Goal: Information Seeking & Learning: Learn about a topic

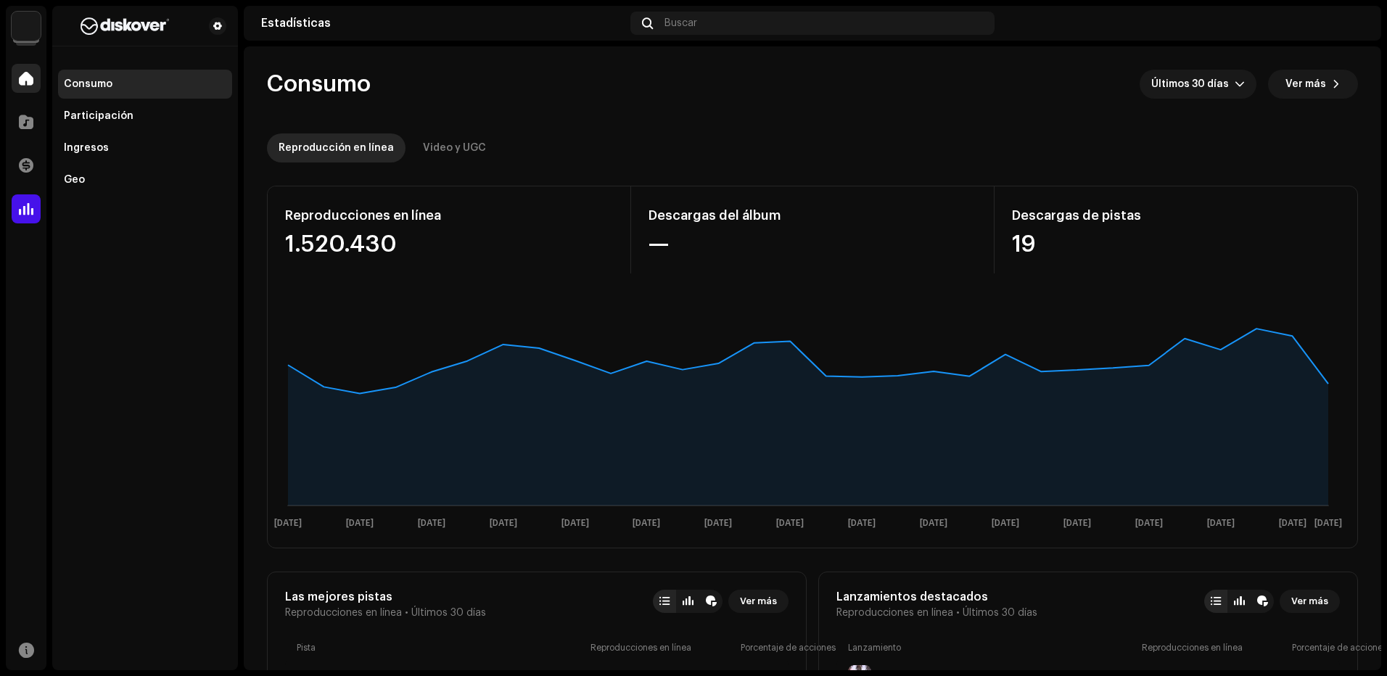
click at [25, 84] on span at bounding box center [26, 79] width 15 height 12
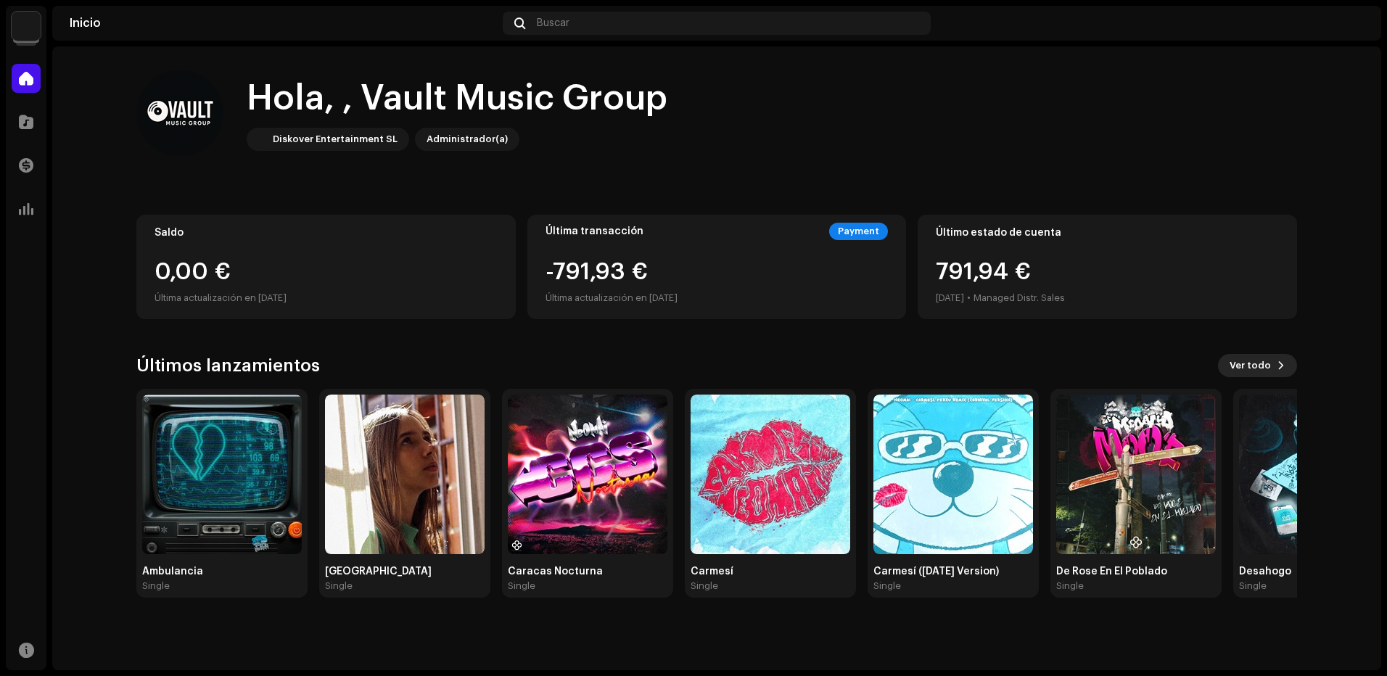
click at [1242, 363] on span "Ver todo" at bounding box center [1249, 365] width 41 height 29
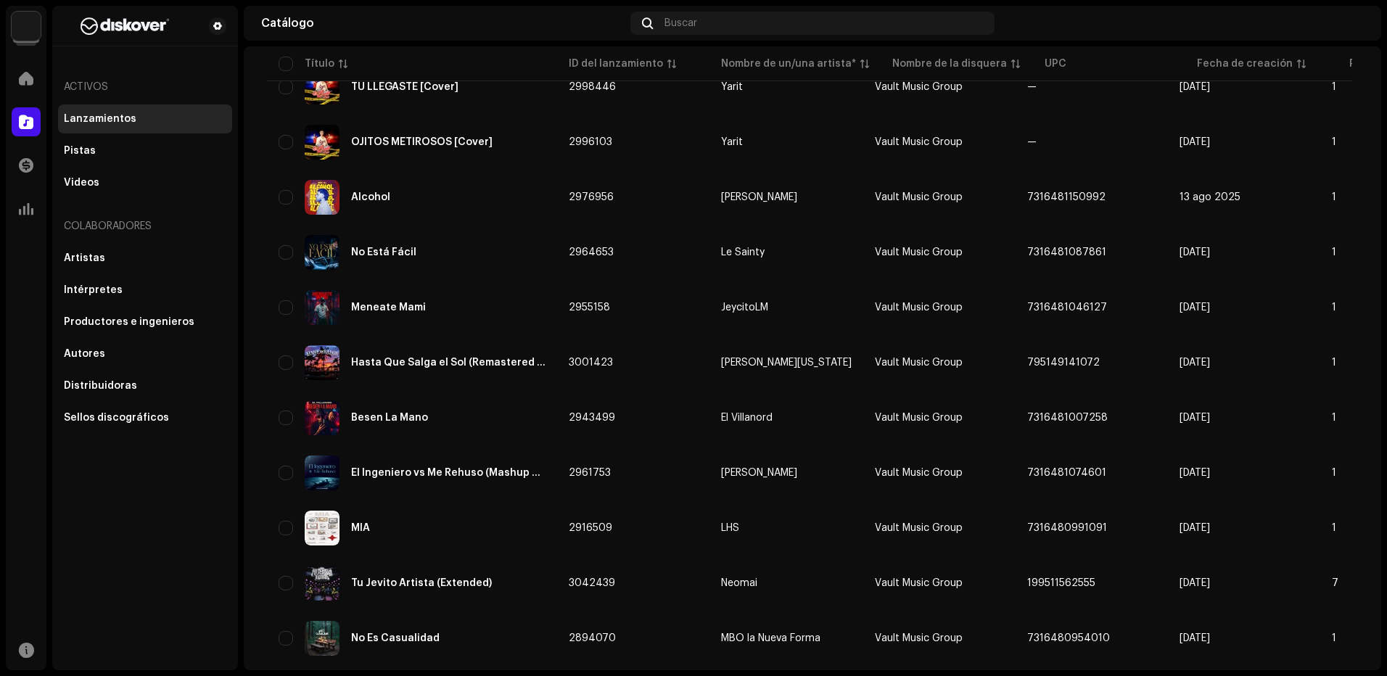
scroll to position [923, 0]
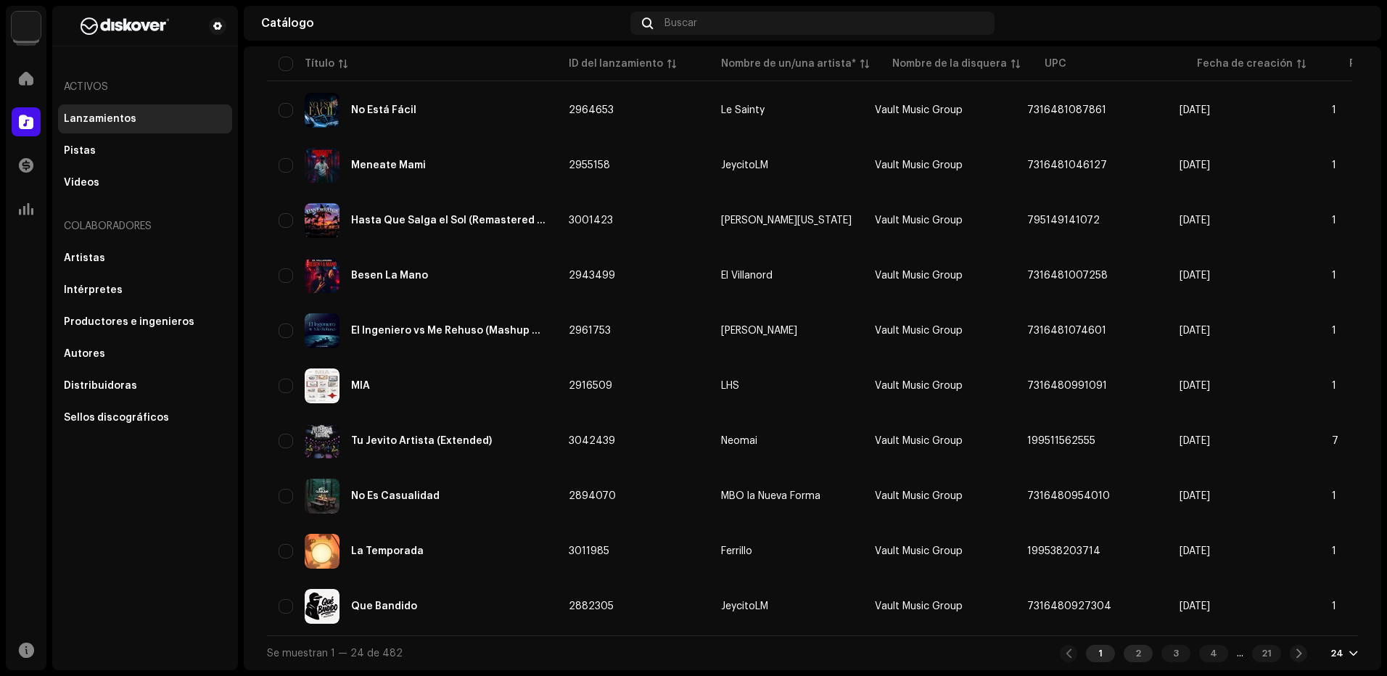
click at [1123, 648] on div "2" at bounding box center [1137, 653] width 29 height 17
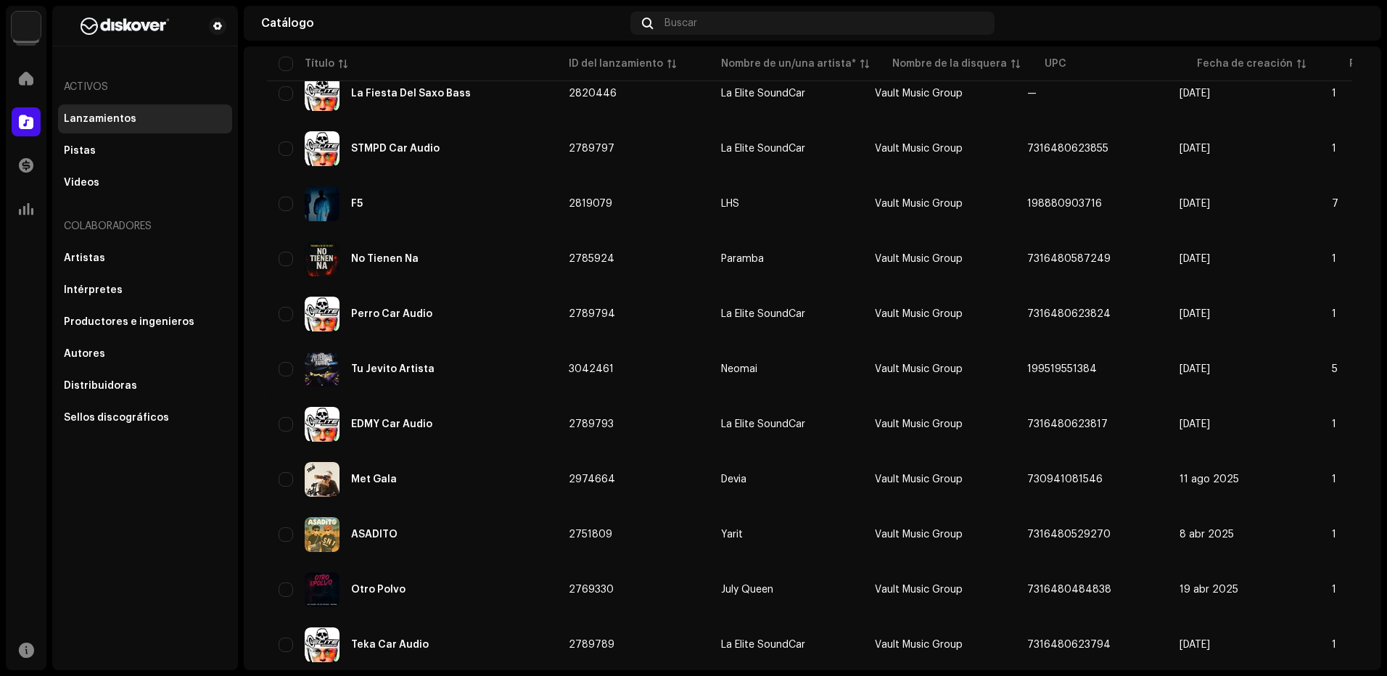
scroll to position [923, 0]
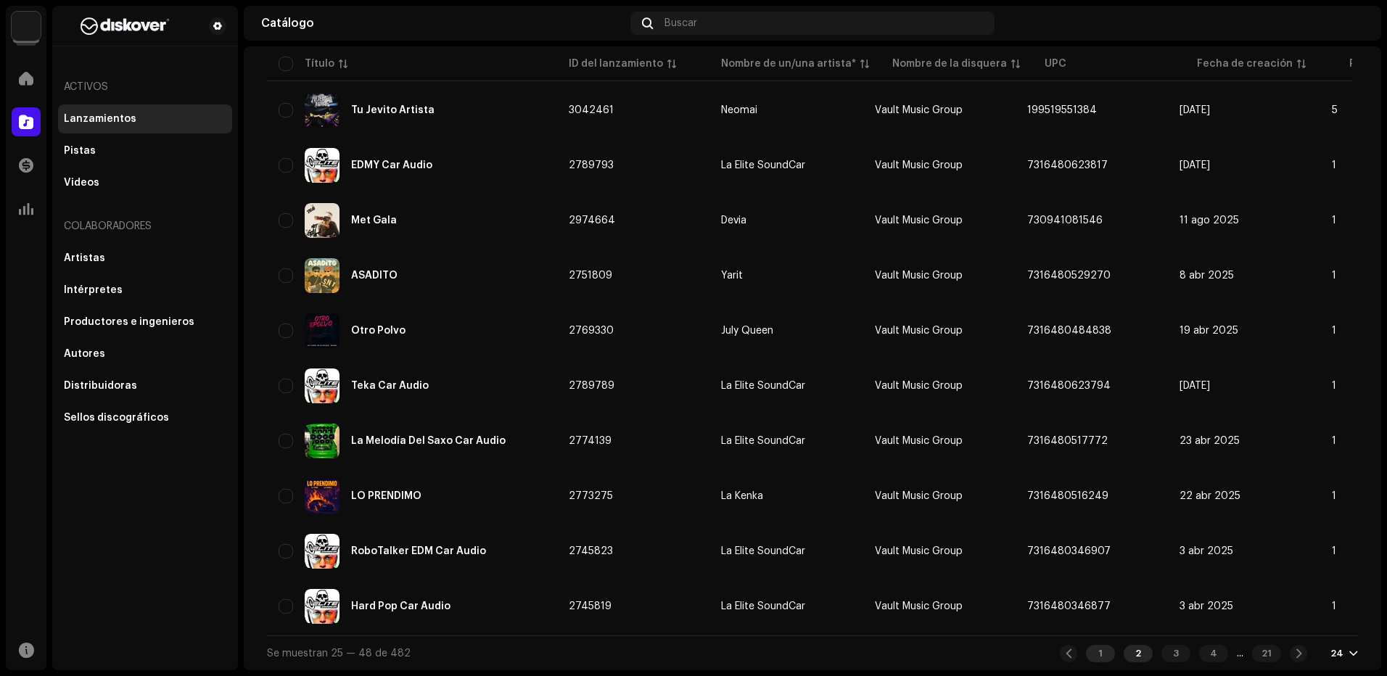
click at [1092, 658] on div "1" at bounding box center [1100, 653] width 29 height 17
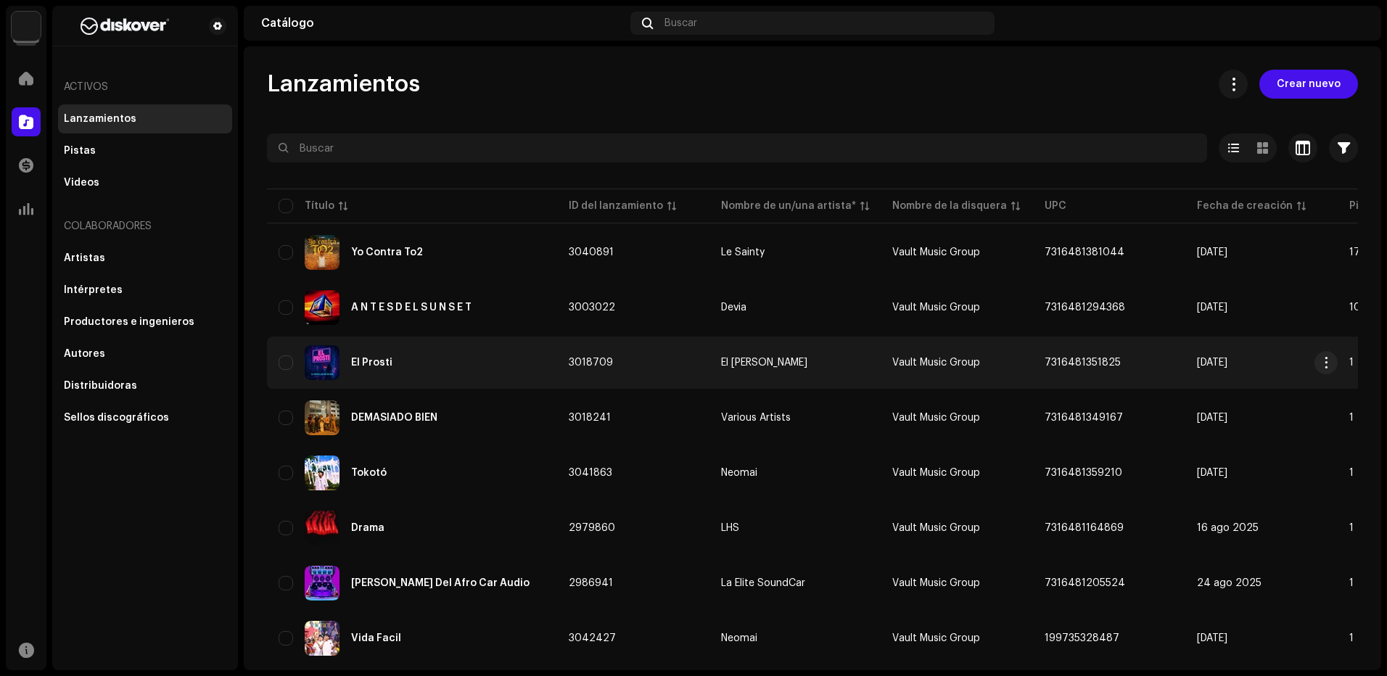
click at [523, 354] on div "El Prosti" at bounding box center [411, 362] width 267 height 35
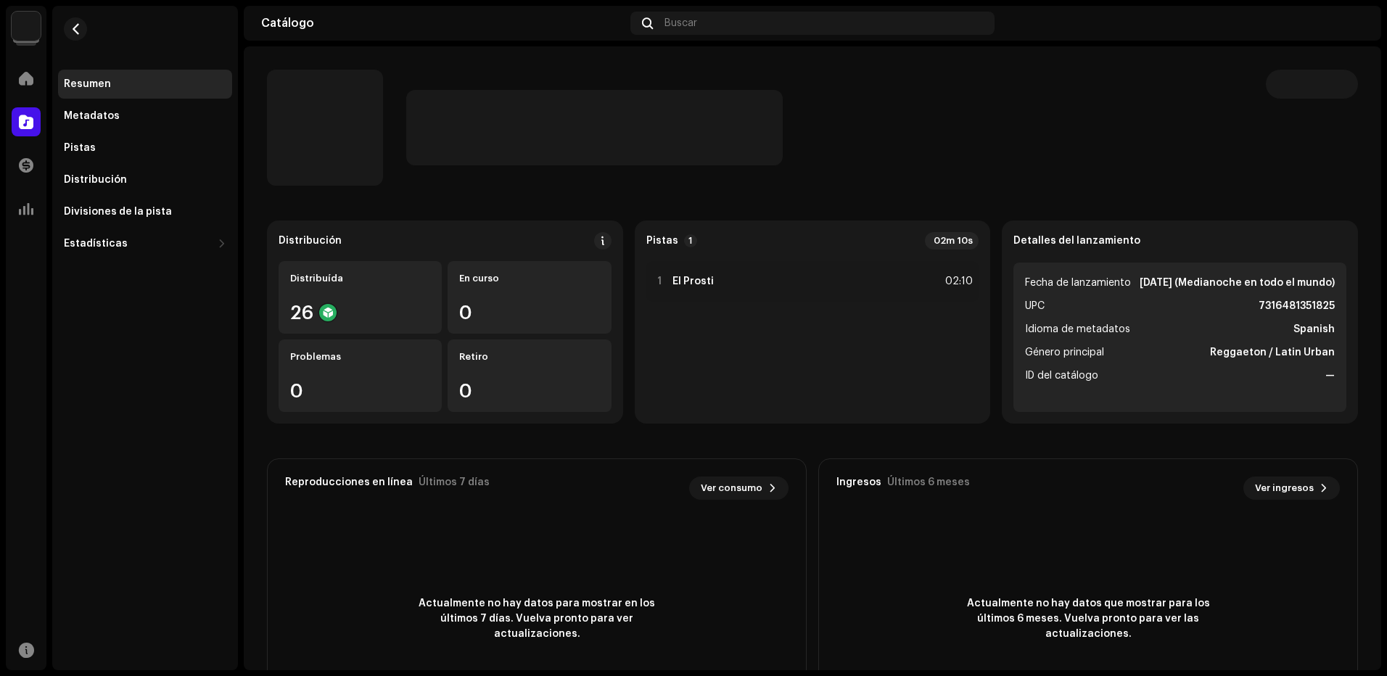
click at [961, 197] on catalog-releases-details-overview "Distribución Distribuída 26 En curso 0 Problemas 0 Retiro 0 Pistas 1 02m 10s 1 …" at bounding box center [812, 408] width 1137 height 725
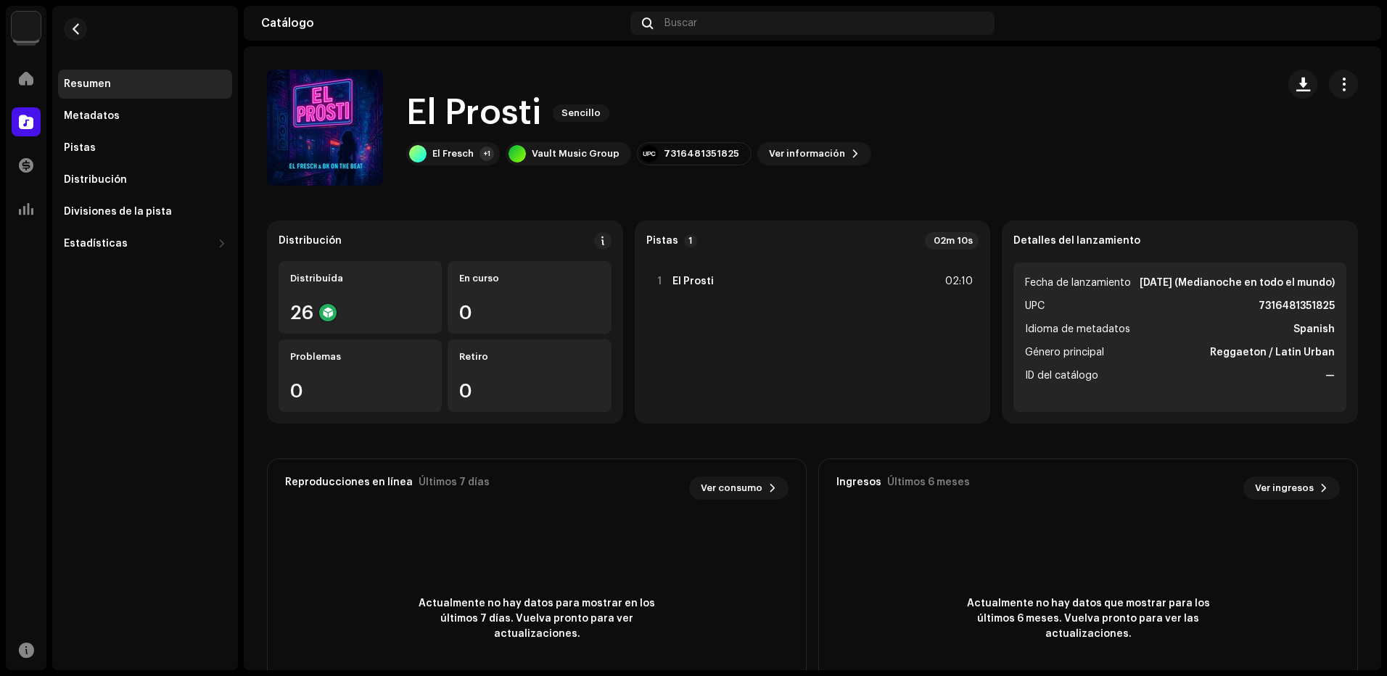
click at [440, 117] on h1 "El Prosti" at bounding box center [473, 113] width 135 height 46
copy div "El Prosti Sencillo"
click at [393, 59] on catalog-releases-details-overview "El Prosti Sencillo El Prosti Sencillo El Fresch +1 Vault Music Group 7316481351…" at bounding box center [812, 408] width 1137 height 725
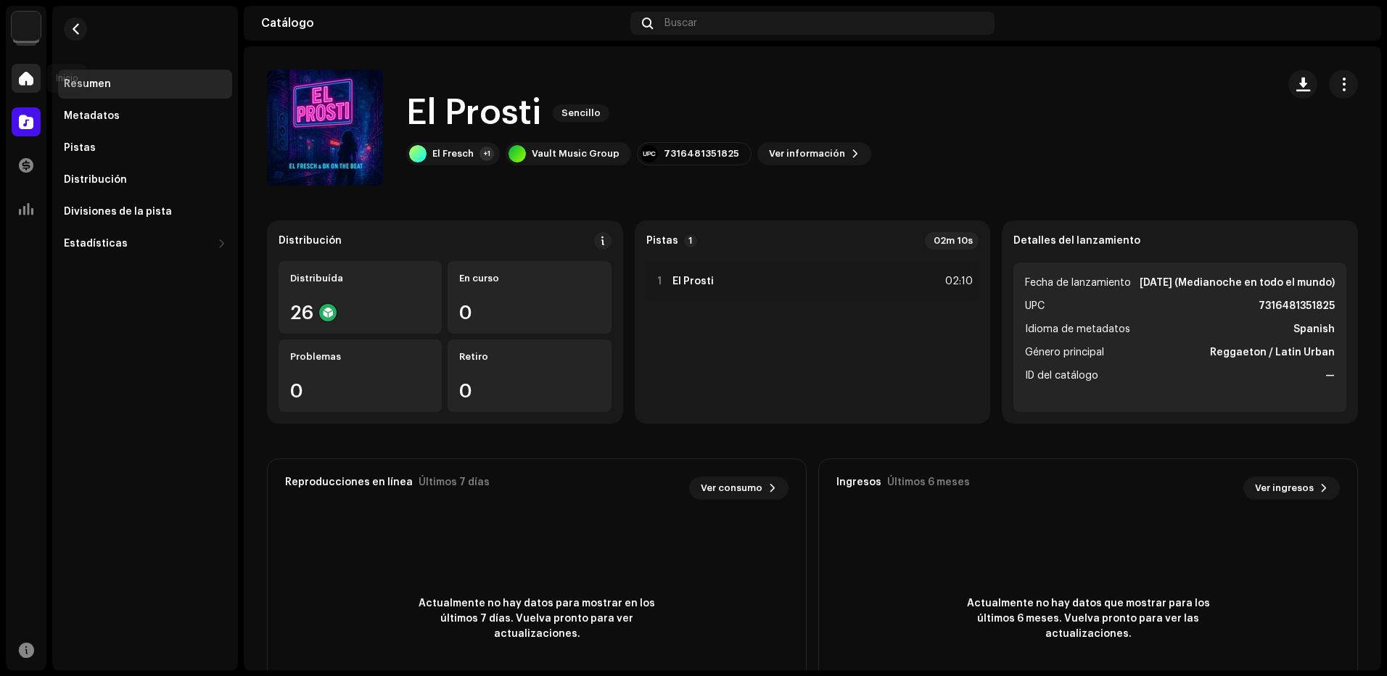
drag, startPoint x: 28, startPoint y: 88, endPoint x: 38, endPoint y: 89, distance: 10.2
click at [29, 88] on div at bounding box center [26, 78] width 29 height 29
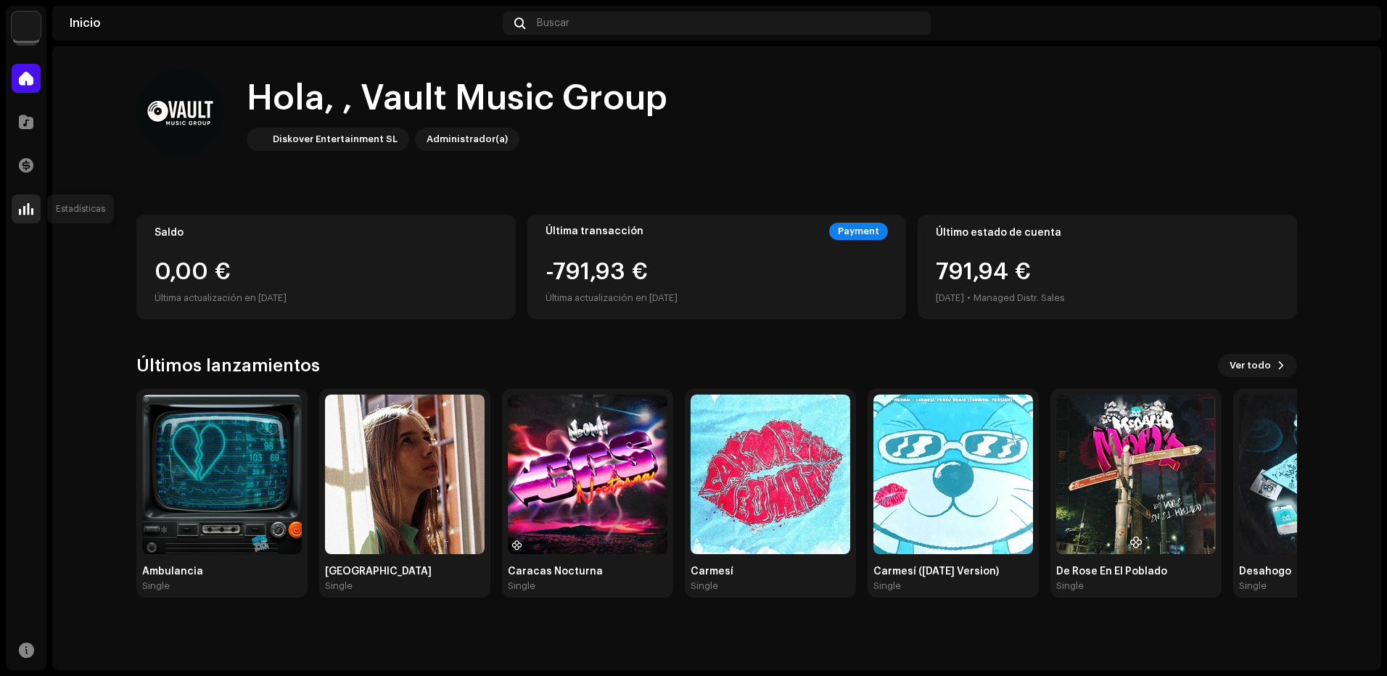
click at [34, 215] on div at bounding box center [26, 208] width 29 height 29
click at [28, 207] on span at bounding box center [26, 209] width 15 height 12
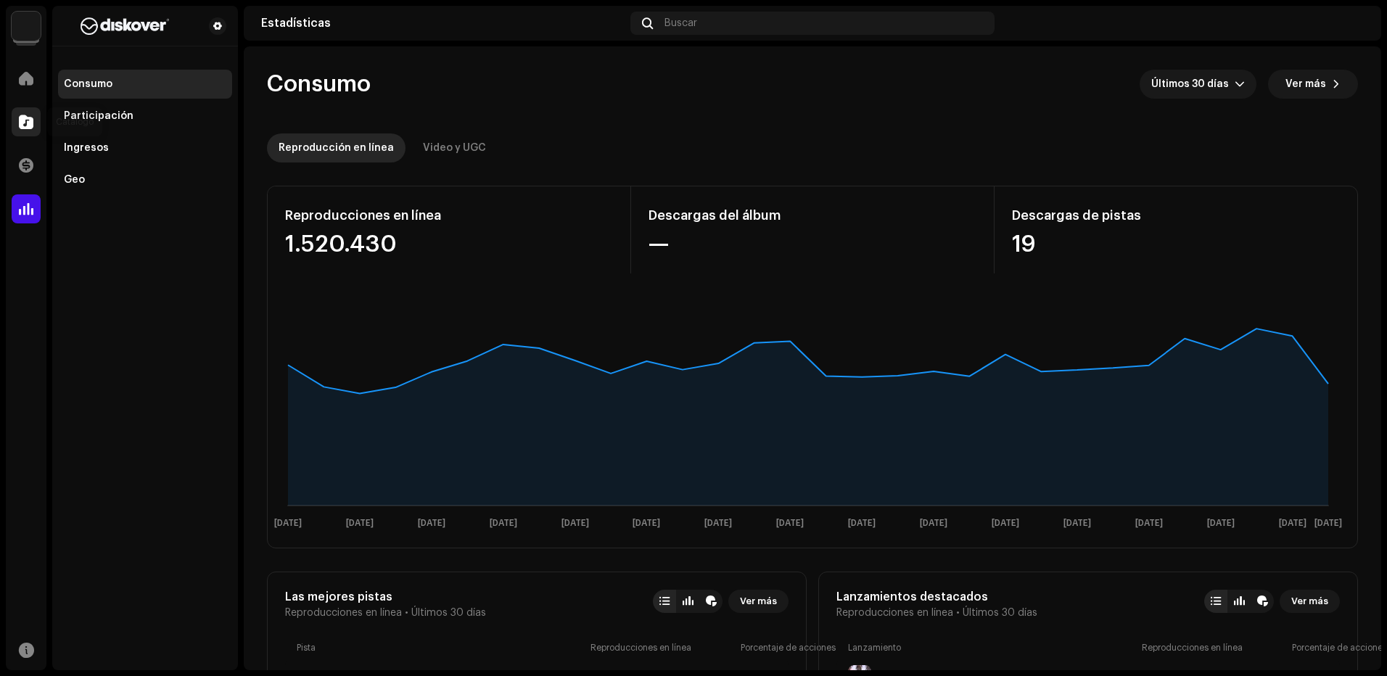
click at [33, 122] on span at bounding box center [26, 122] width 15 height 12
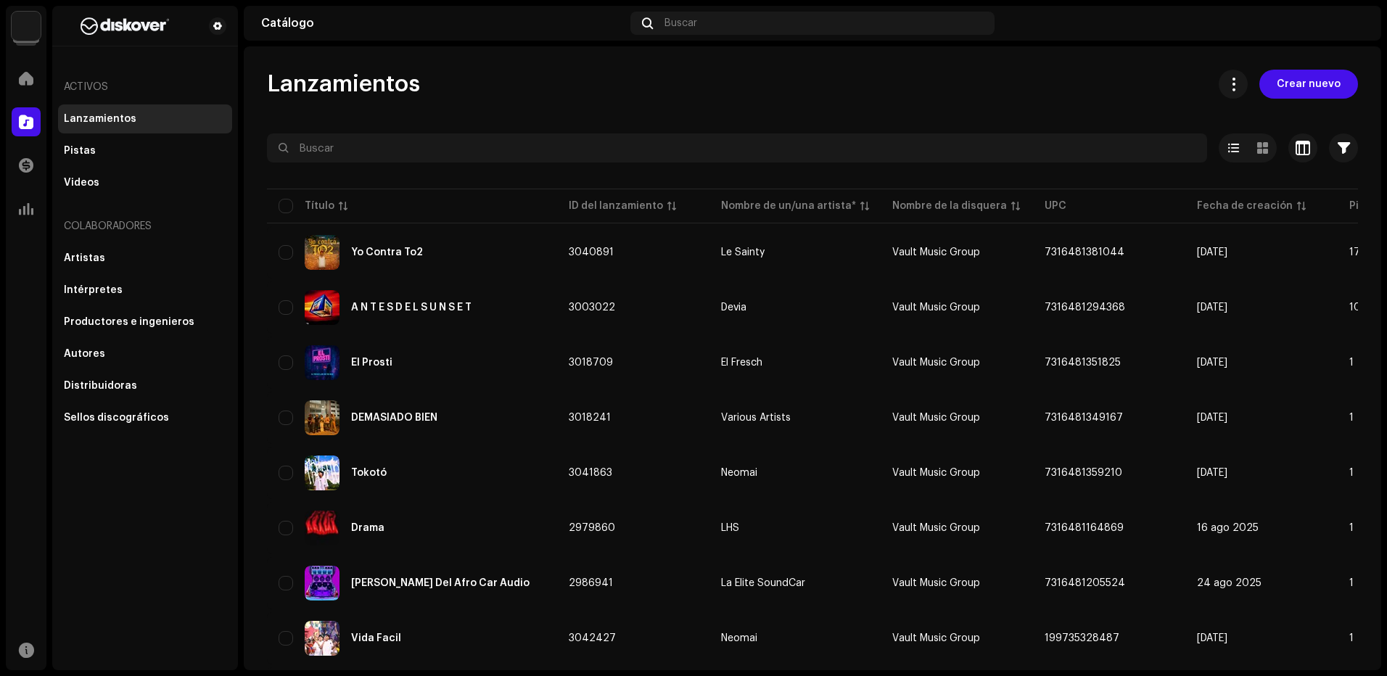
click at [36, 214] on div at bounding box center [26, 208] width 29 height 29
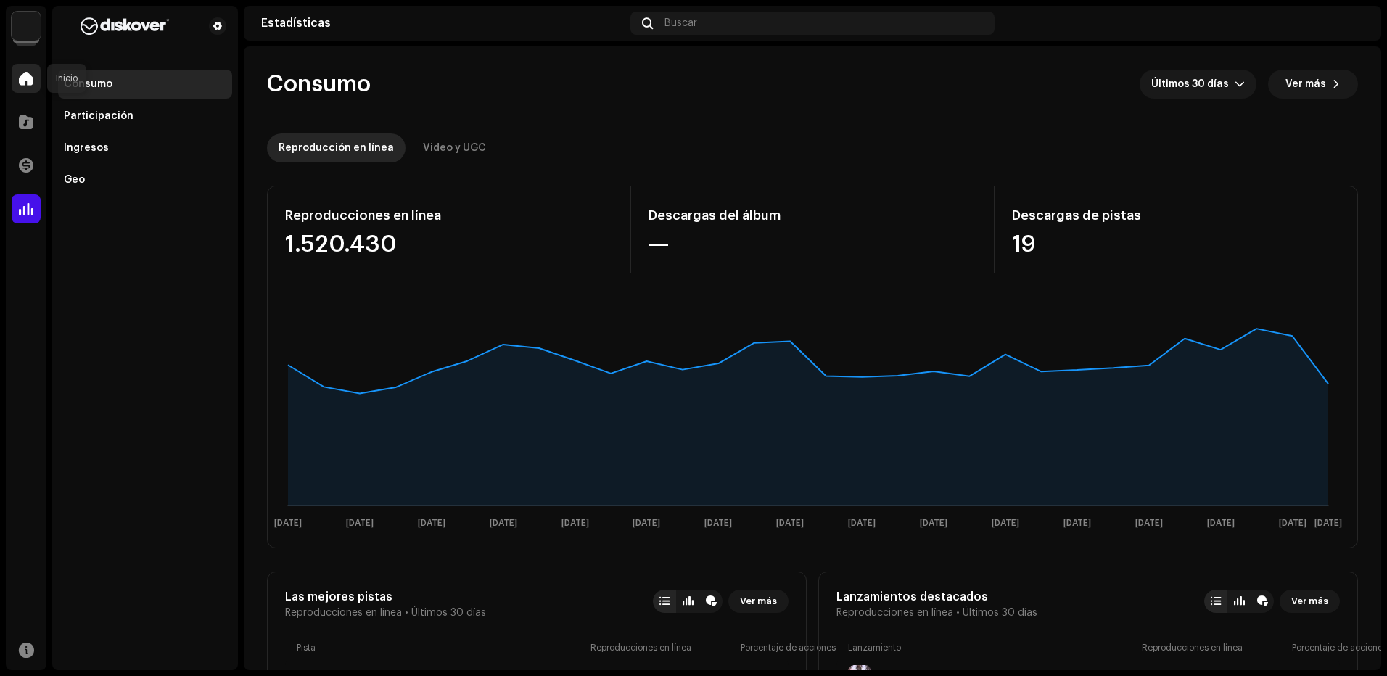
click at [17, 82] on div at bounding box center [26, 78] width 29 height 29
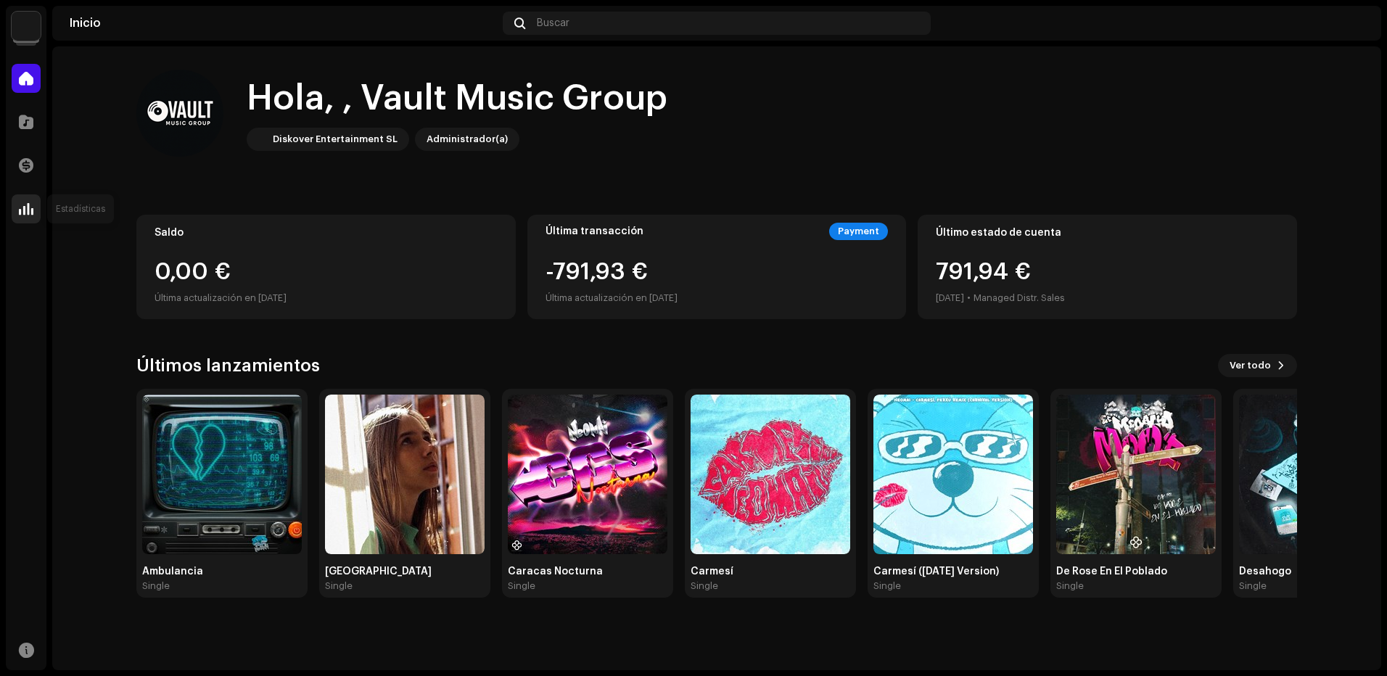
click at [18, 205] on div at bounding box center [26, 208] width 29 height 29
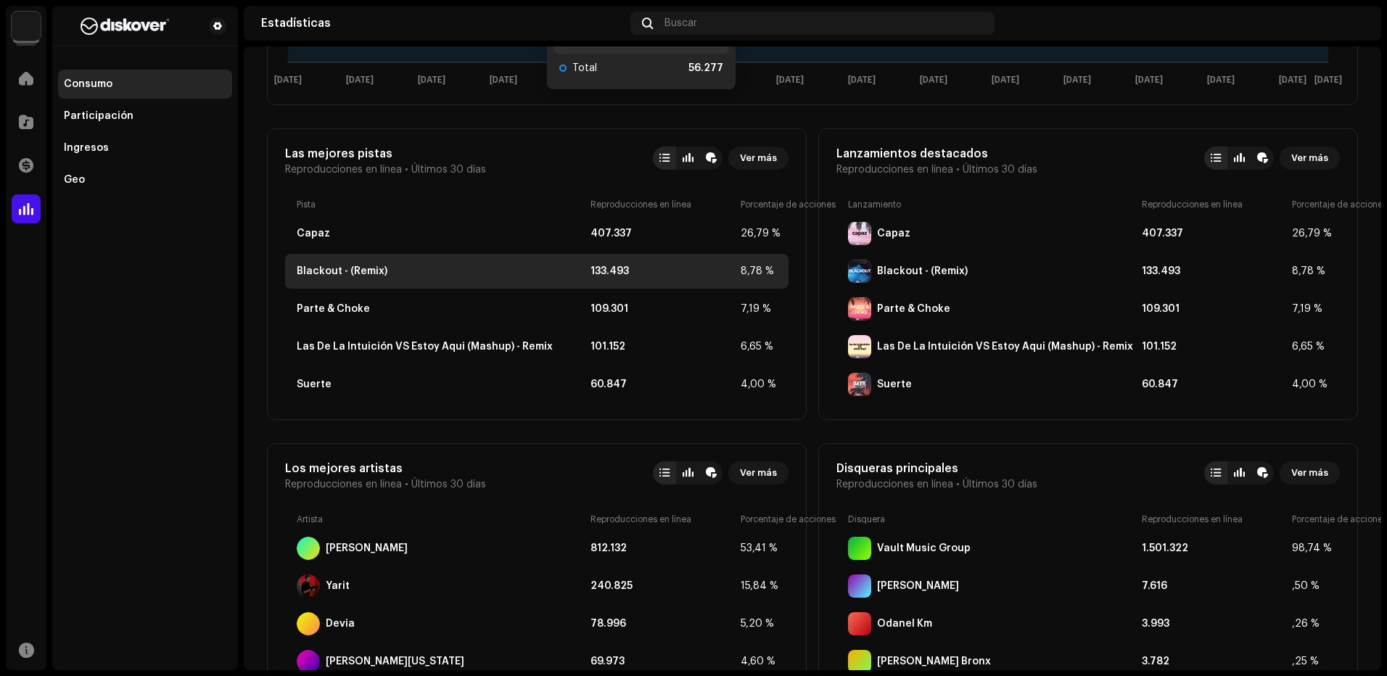
scroll to position [508, 0]
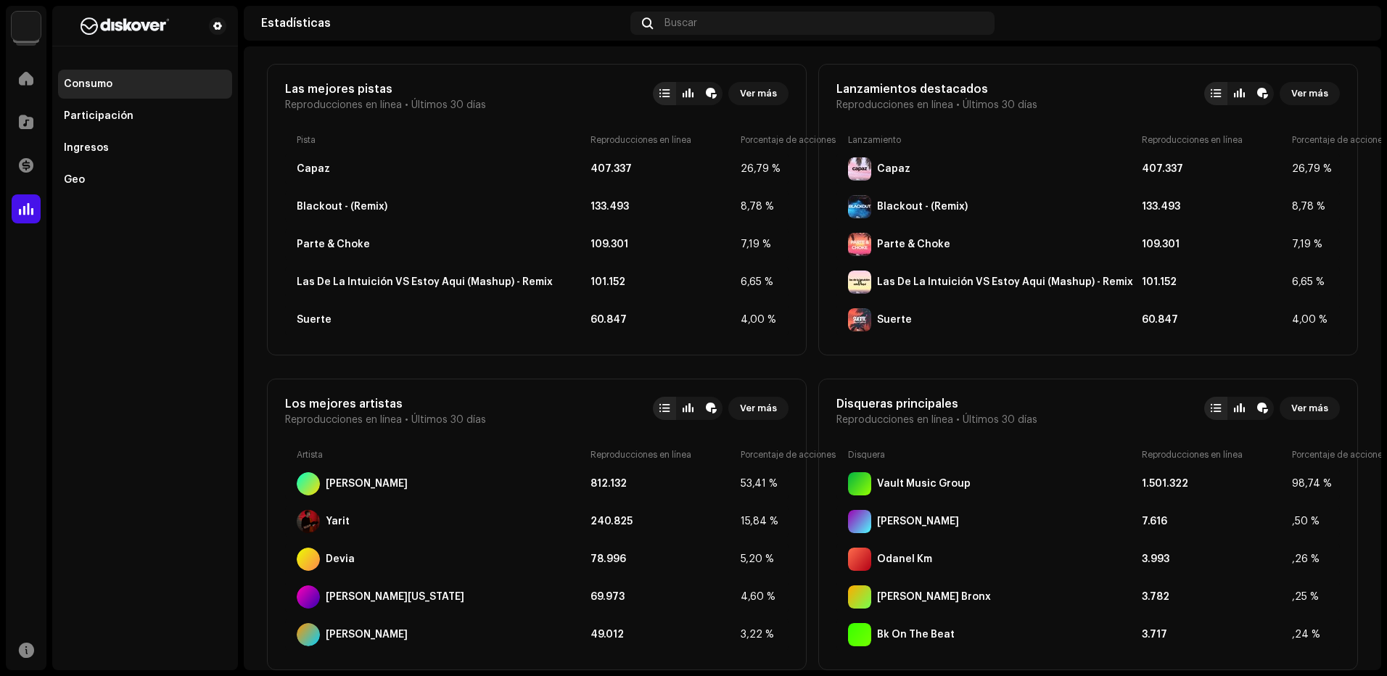
click at [11, 96] on div "Inicio" at bounding box center [26, 78] width 41 height 41
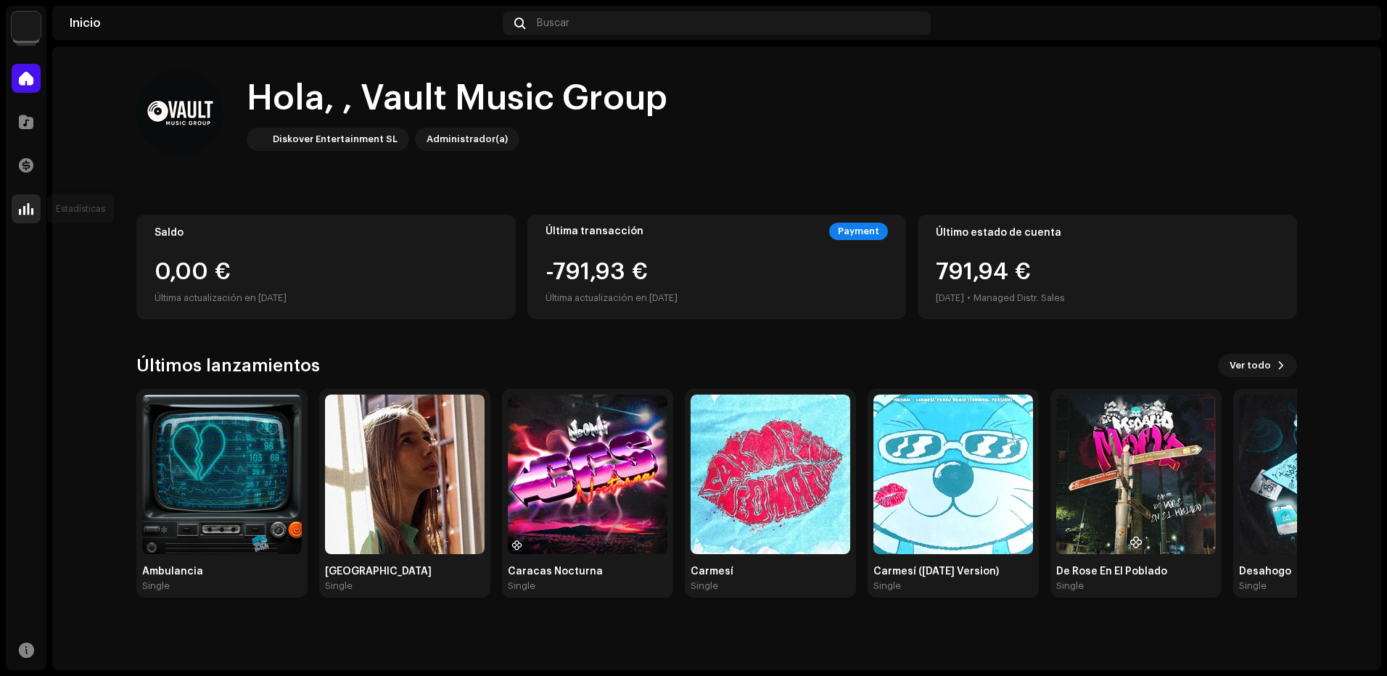
click at [20, 208] on span at bounding box center [26, 209] width 15 height 12
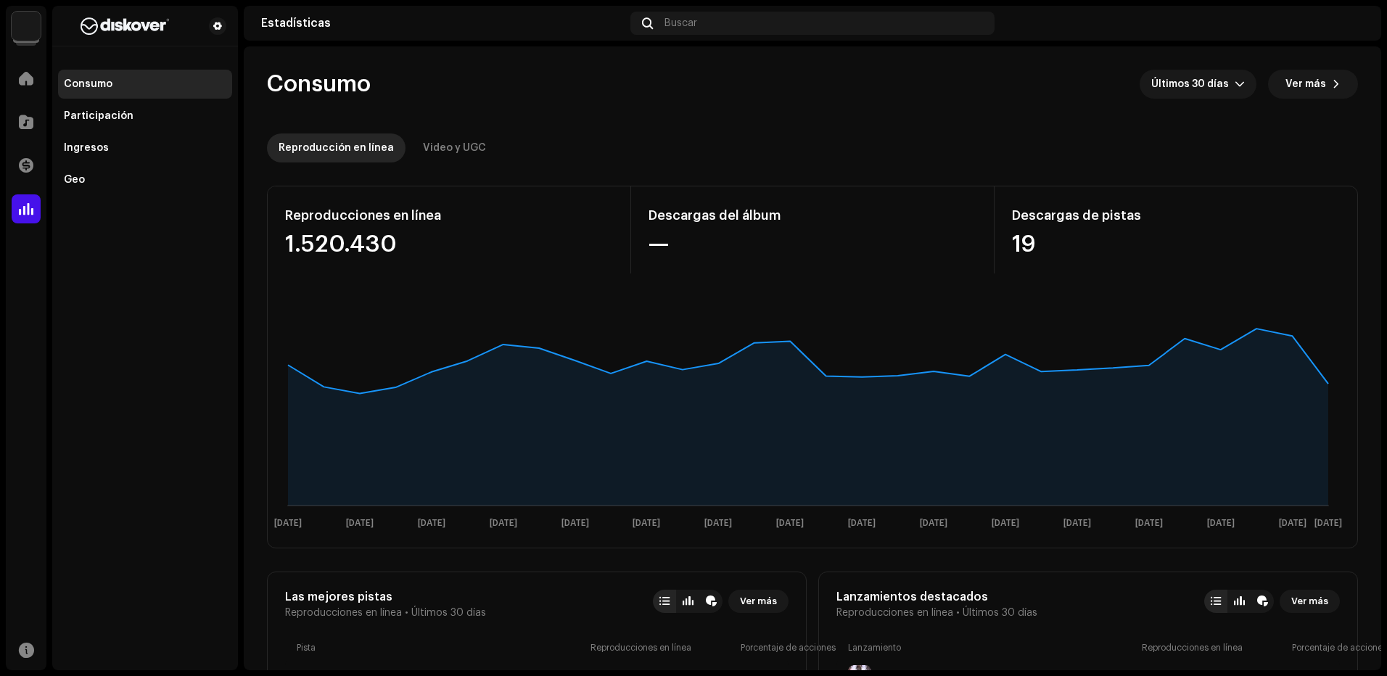
click at [1026, 289] on div "Reproducciones en línea 1.520.430 Descargas del álbum — Descargas de pistas 19 …" at bounding box center [812, 367] width 1091 height 363
click at [38, 123] on div at bounding box center [26, 121] width 29 height 29
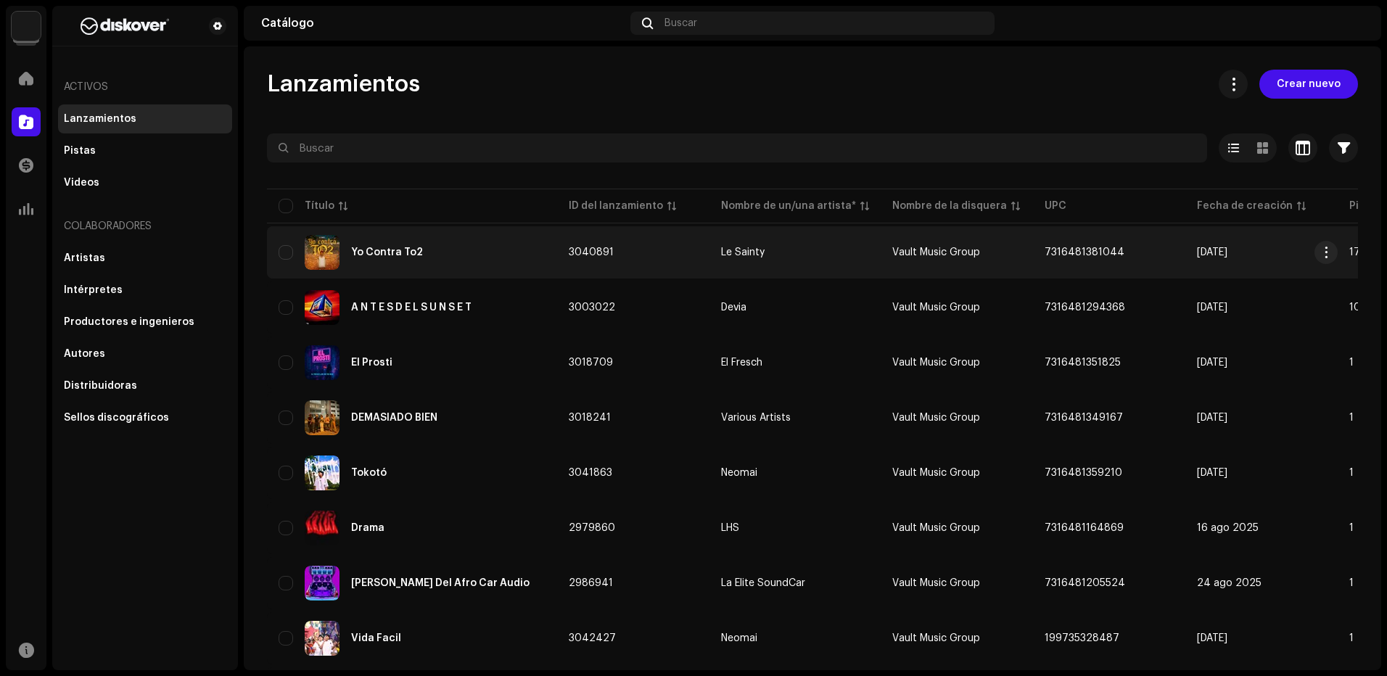
click at [595, 261] on td "3040891" at bounding box center [633, 252] width 152 height 52
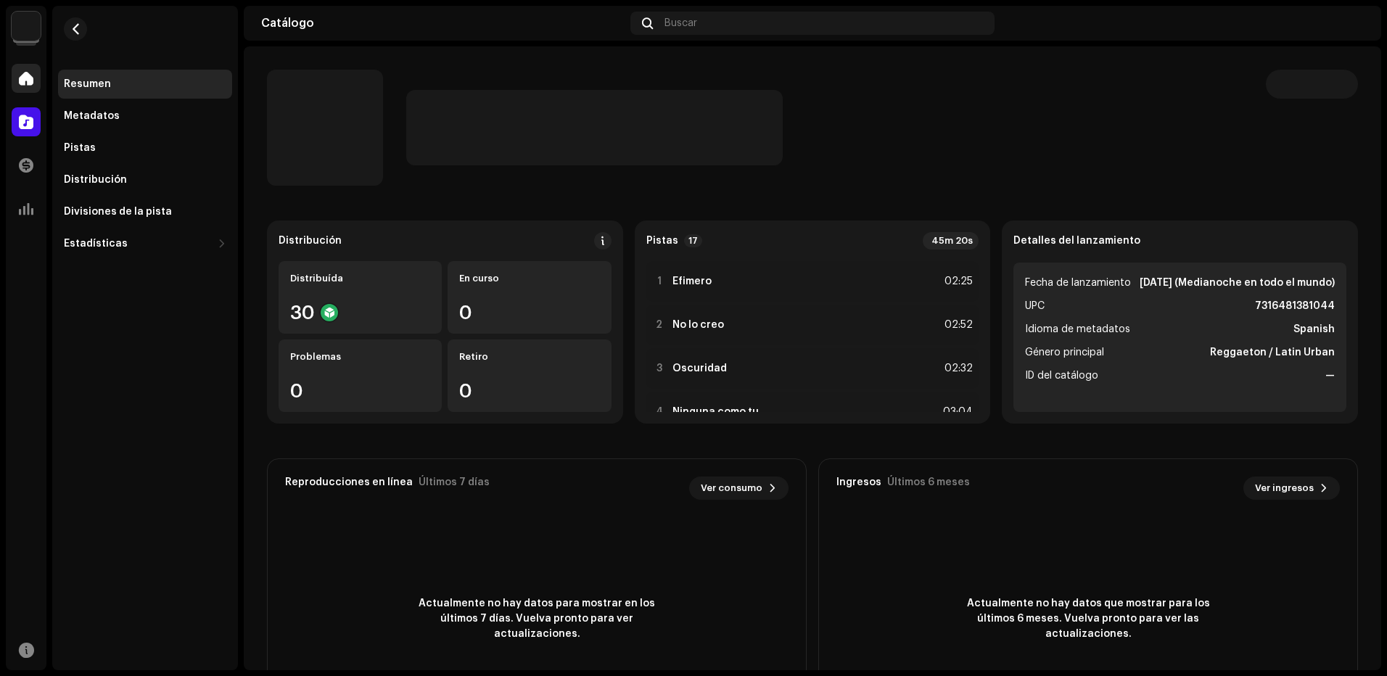
click at [37, 82] on div at bounding box center [26, 78] width 29 height 29
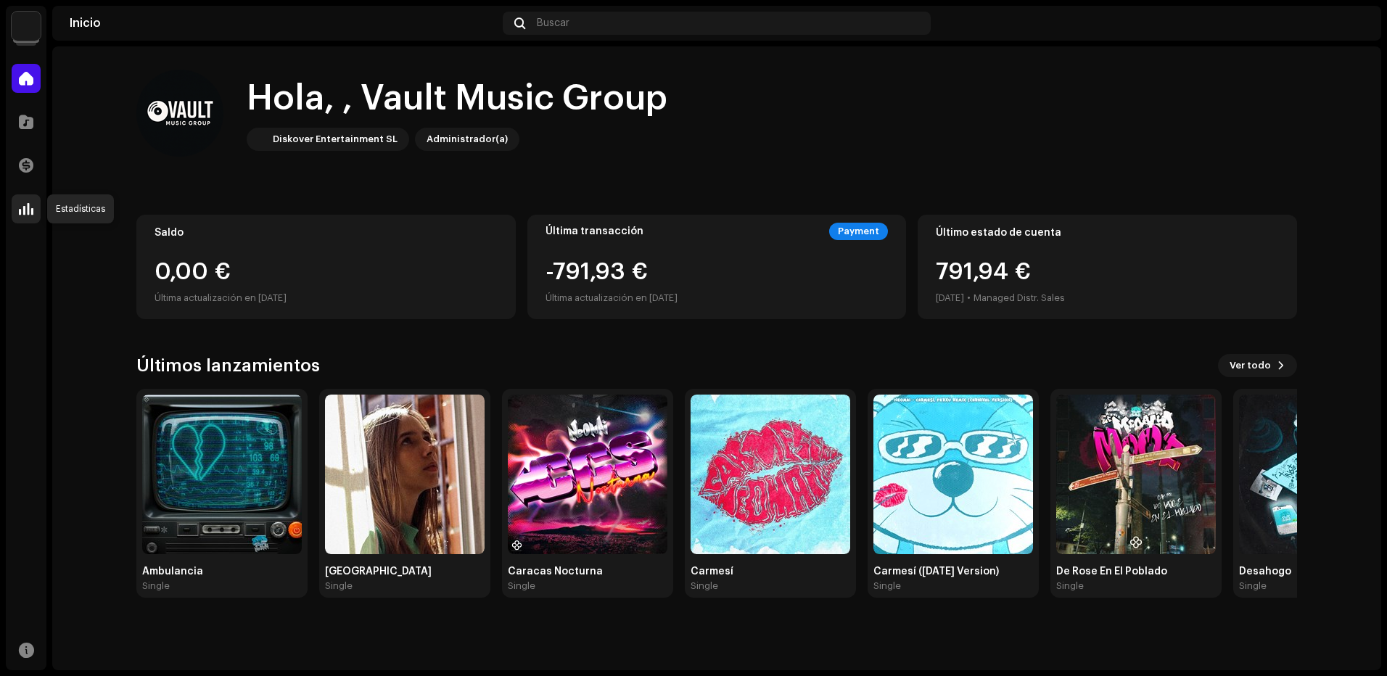
click at [33, 207] on span at bounding box center [26, 209] width 15 height 12
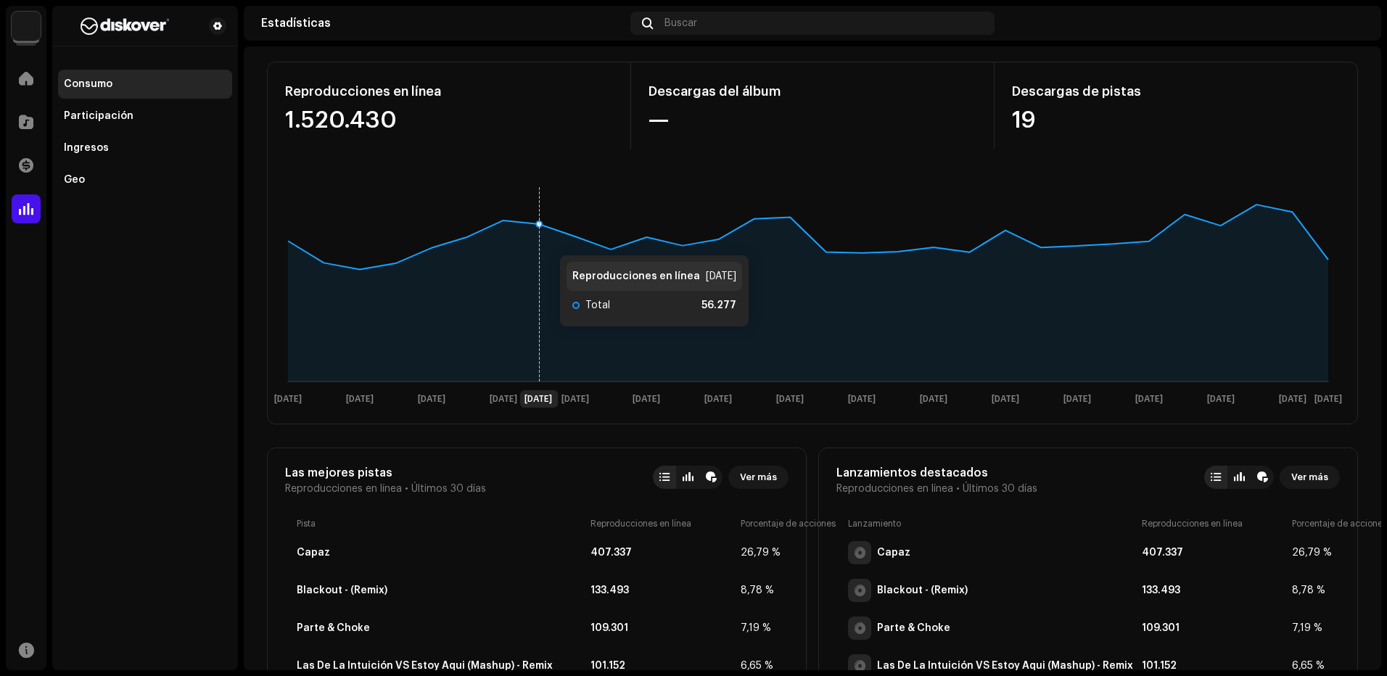
scroll to position [145, 0]
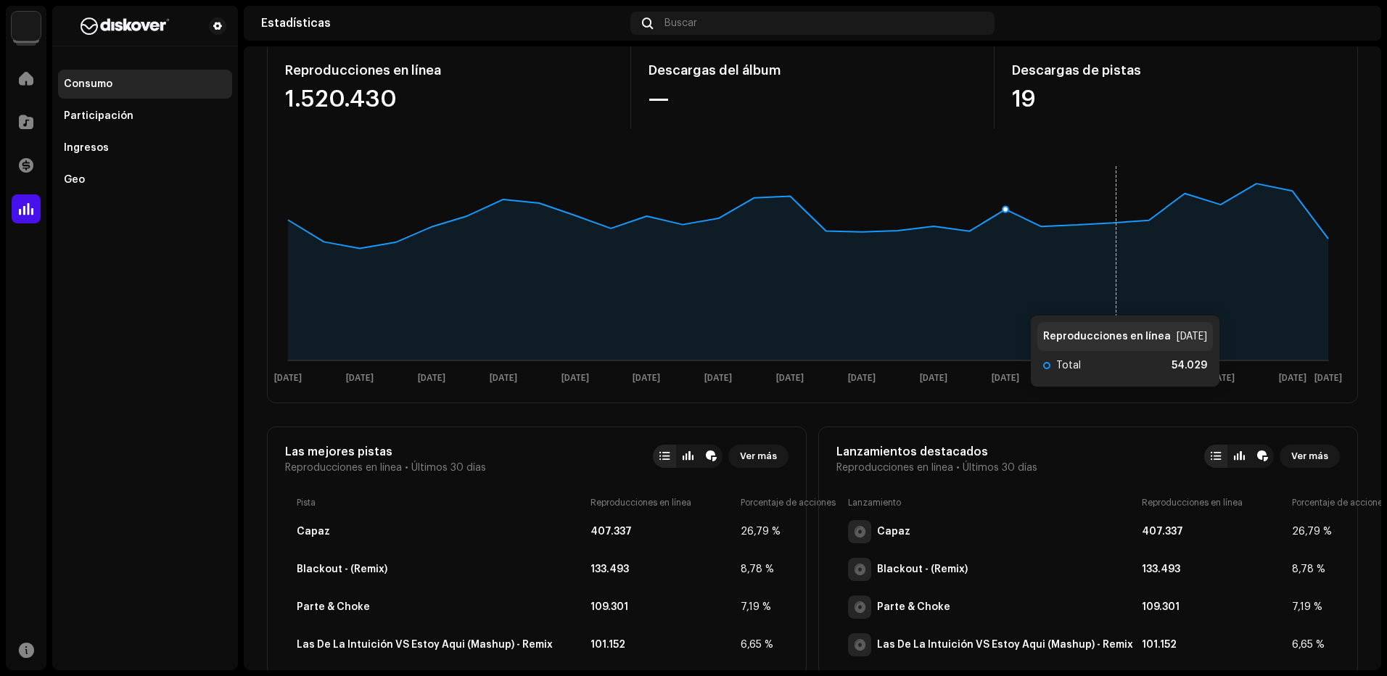
drag, startPoint x: 1004, startPoint y: 292, endPoint x: 1292, endPoint y: 302, distance: 288.0
click at [1004, 292] on icon at bounding box center [808, 271] width 1040 height 177
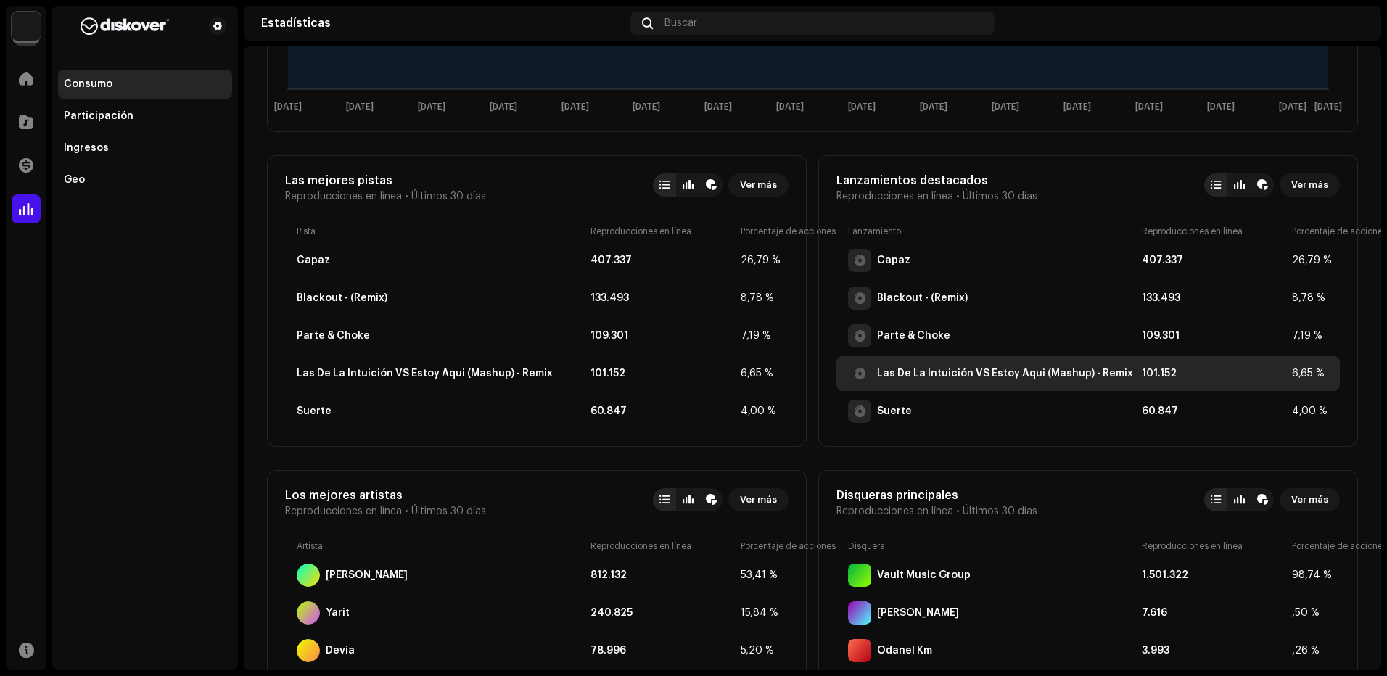
scroll to position [435, 0]
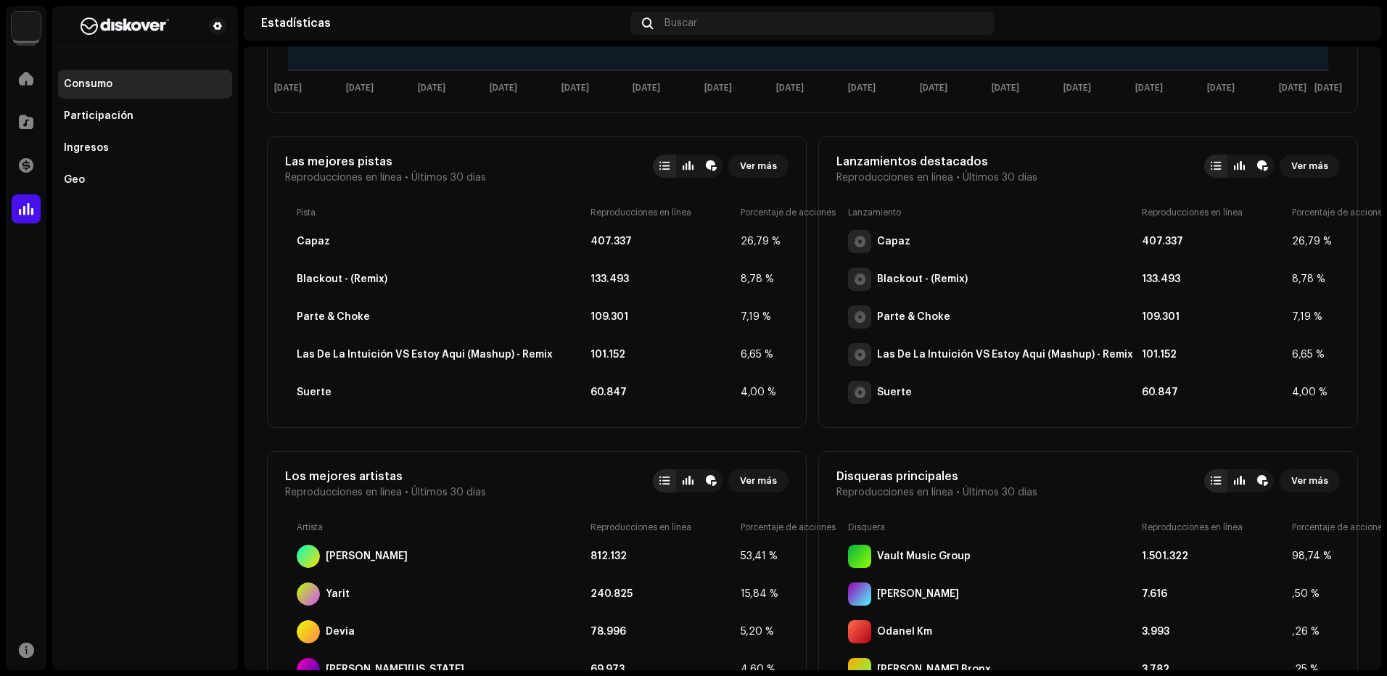
click at [154, 384] on div "Consumo Participación Ingresos Geo" at bounding box center [145, 338] width 186 height 664
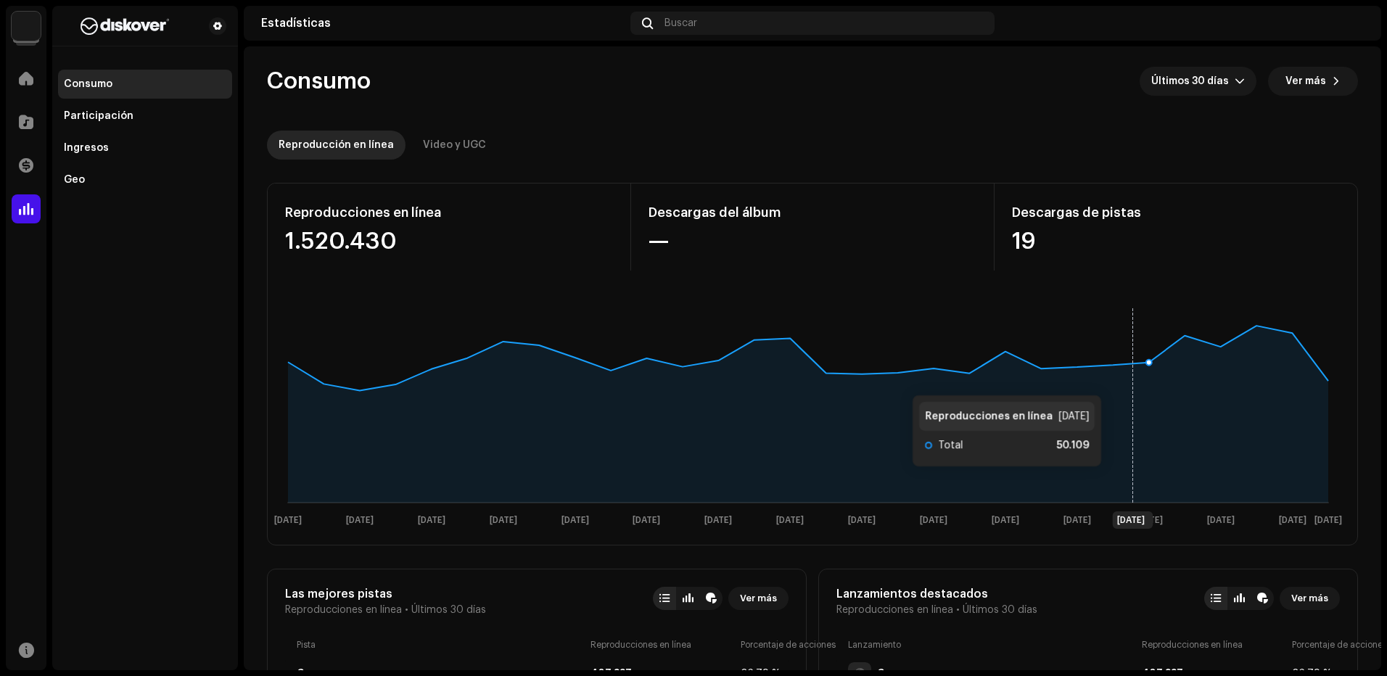
scroll to position [0, 0]
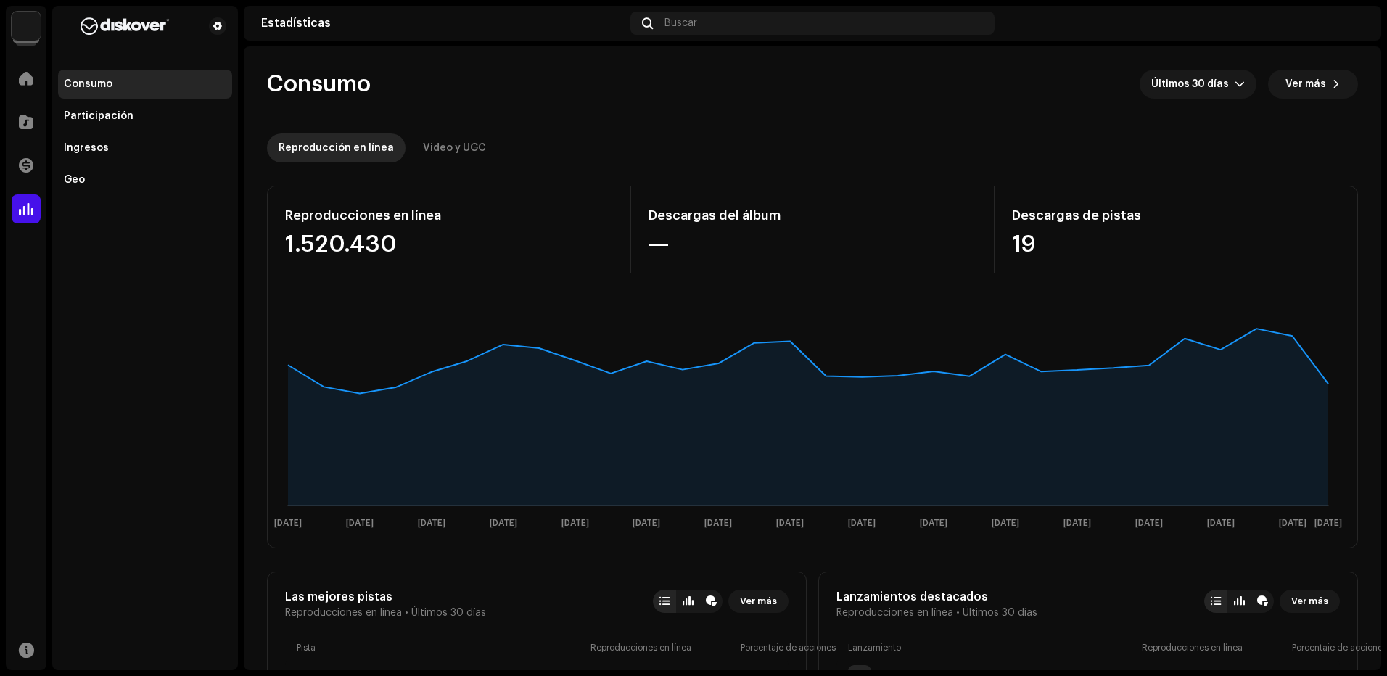
click at [922, 124] on re-o-consumption-dashboard-header "Consumo Últimos 30 días Ver más Reproducción en línea Video y UGC" at bounding box center [812, 110] width 1091 height 128
click at [27, 121] on span at bounding box center [26, 122] width 15 height 12
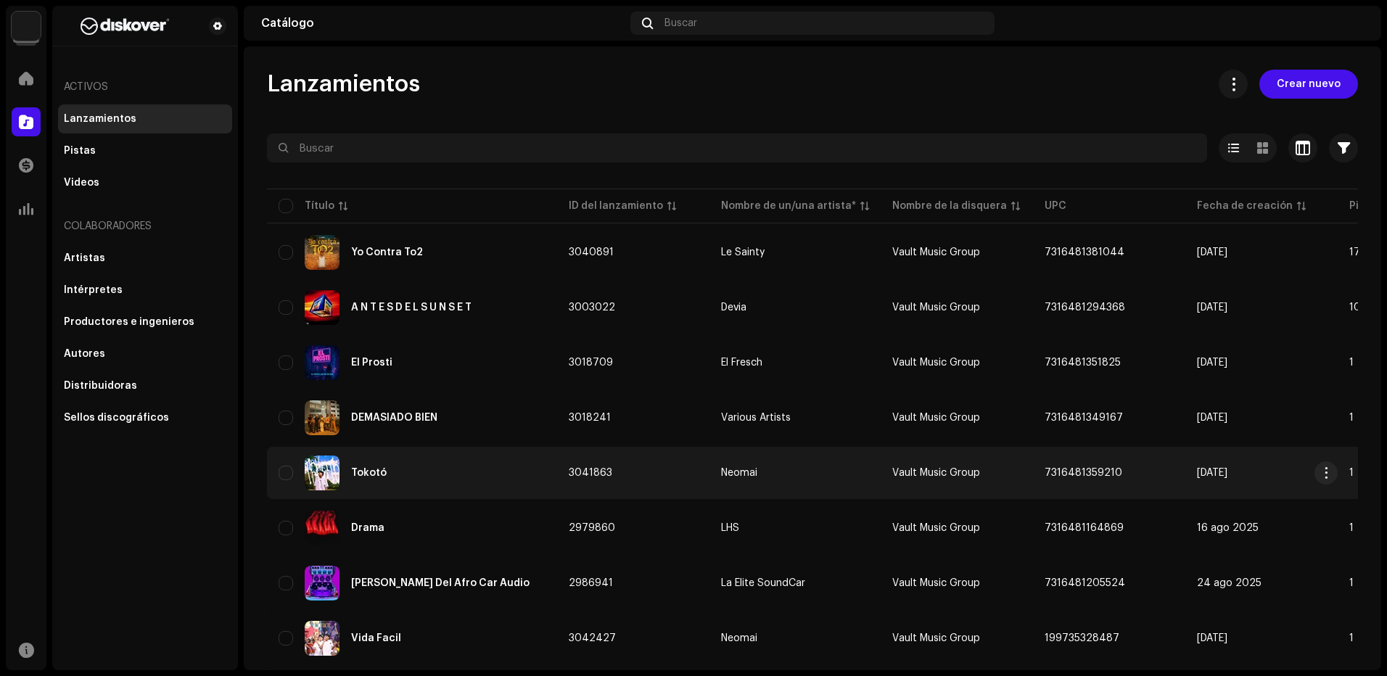
click at [471, 451] on td "Tokotó" at bounding box center [412, 473] width 290 height 52
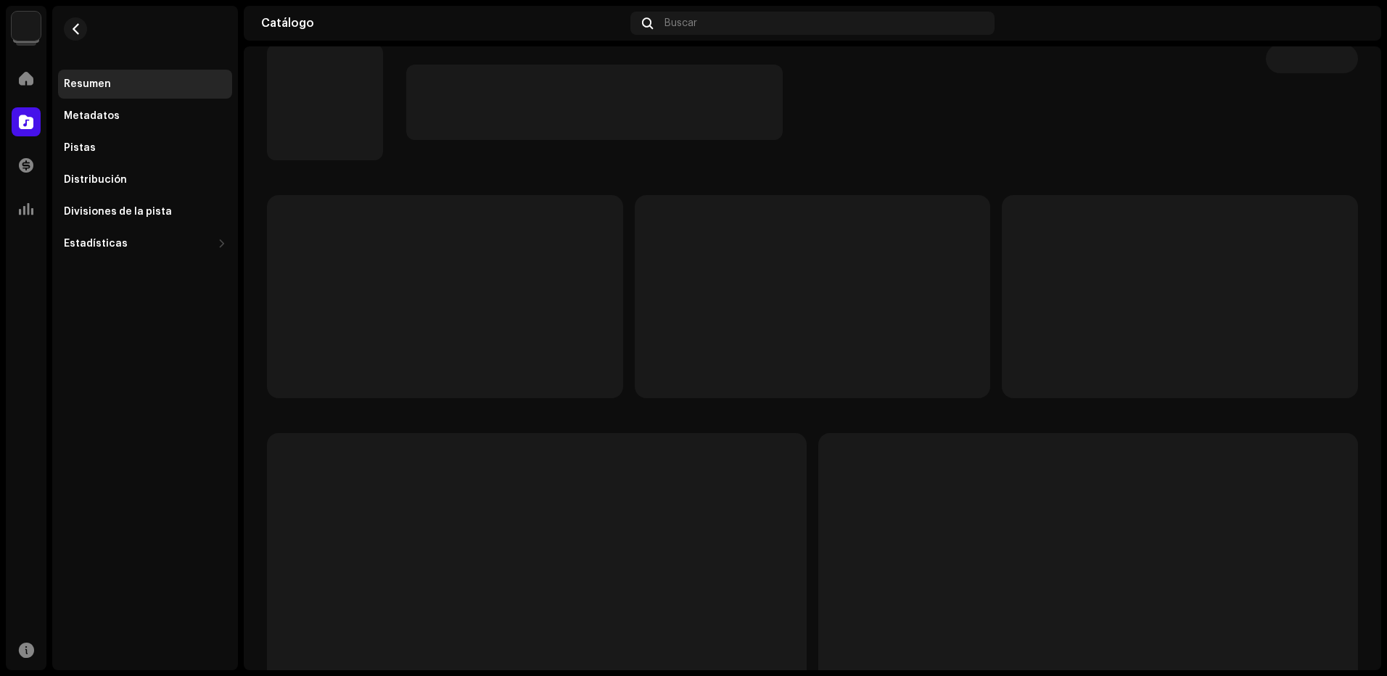
scroll to position [102, 0]
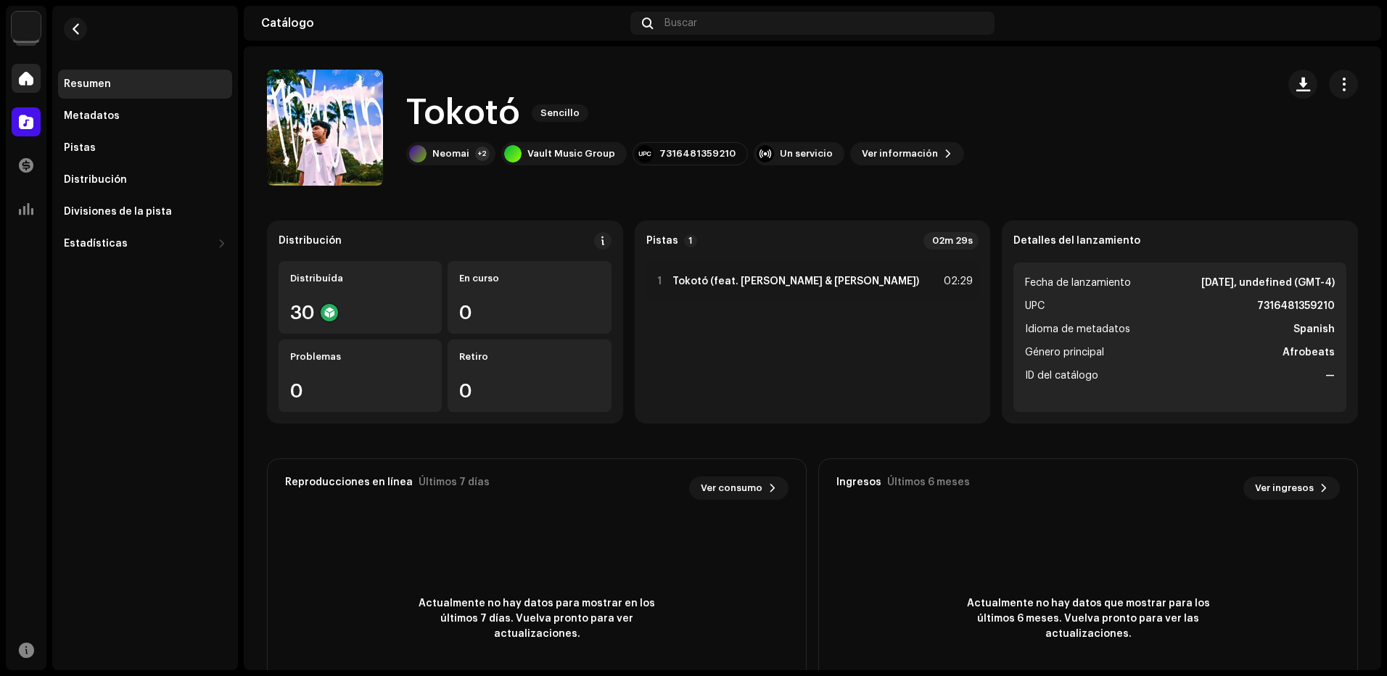
click at [35, 71] on div at bounding box center [26, 78] width 29 height 29
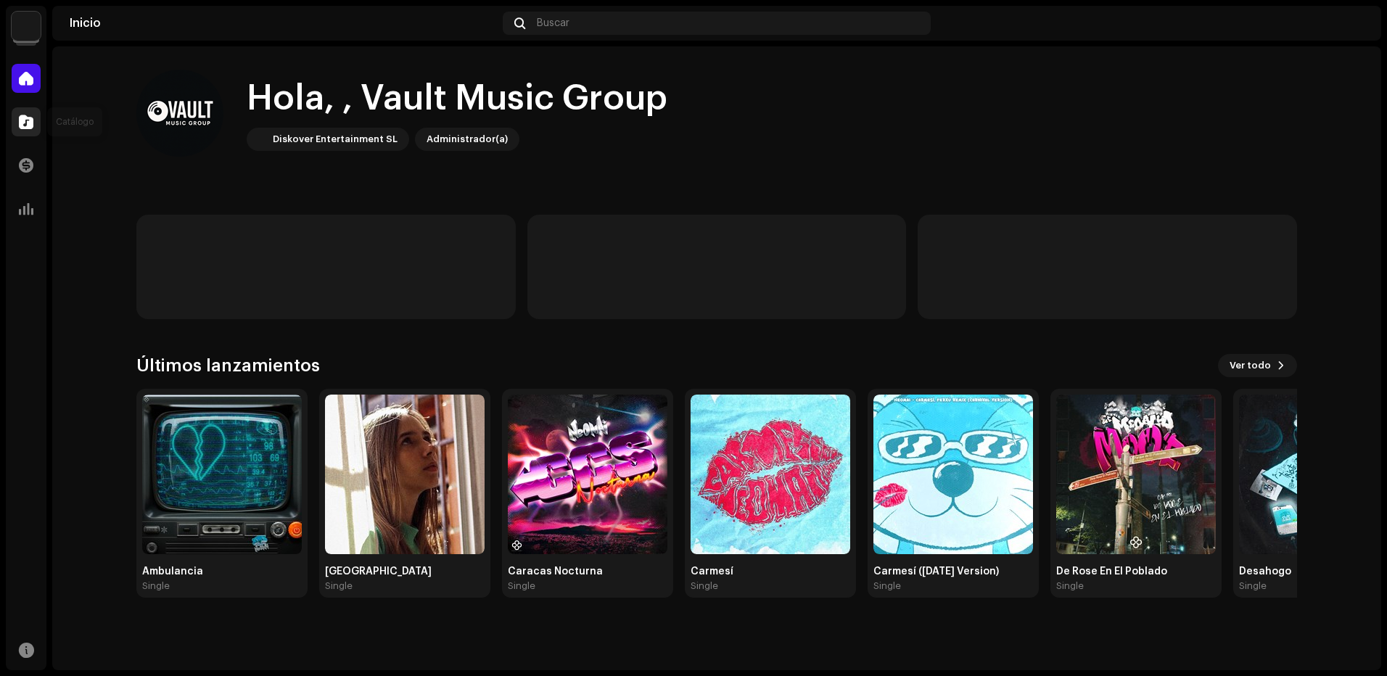
click at [22, 114] on div at bounding box center [26, 121] width 29 height 29
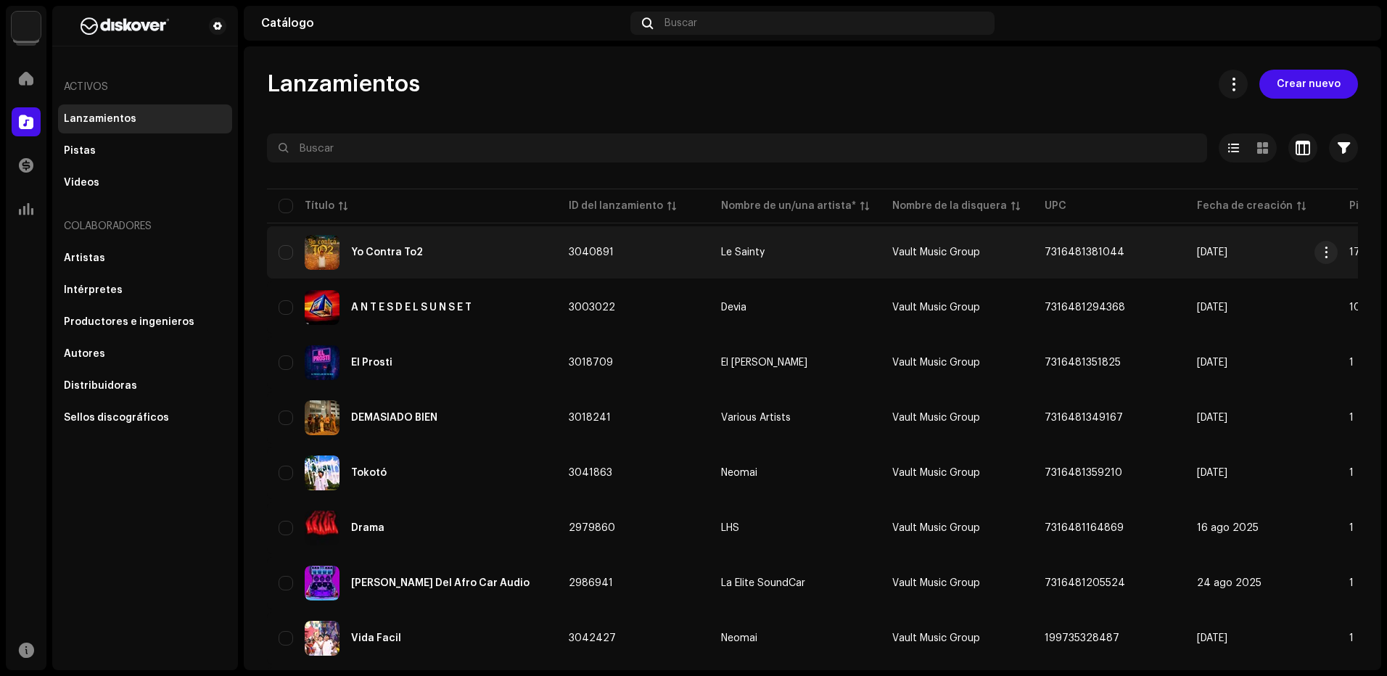
click at [434, 241] on div "Yo Contra To2" at bounding box center [411, 252] width 267 height 35
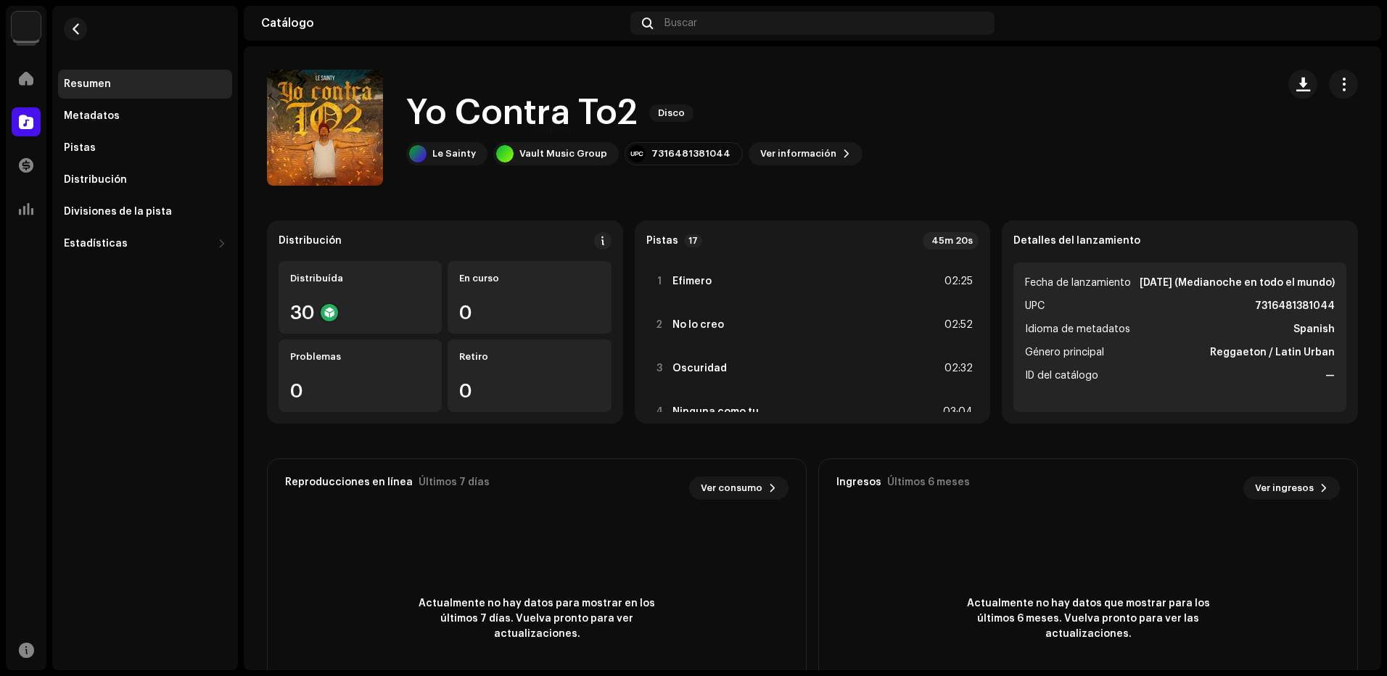
click at [561, 111] on h1 "Yo Contra To2" at bounding box center [521, 113] width 231 height 46
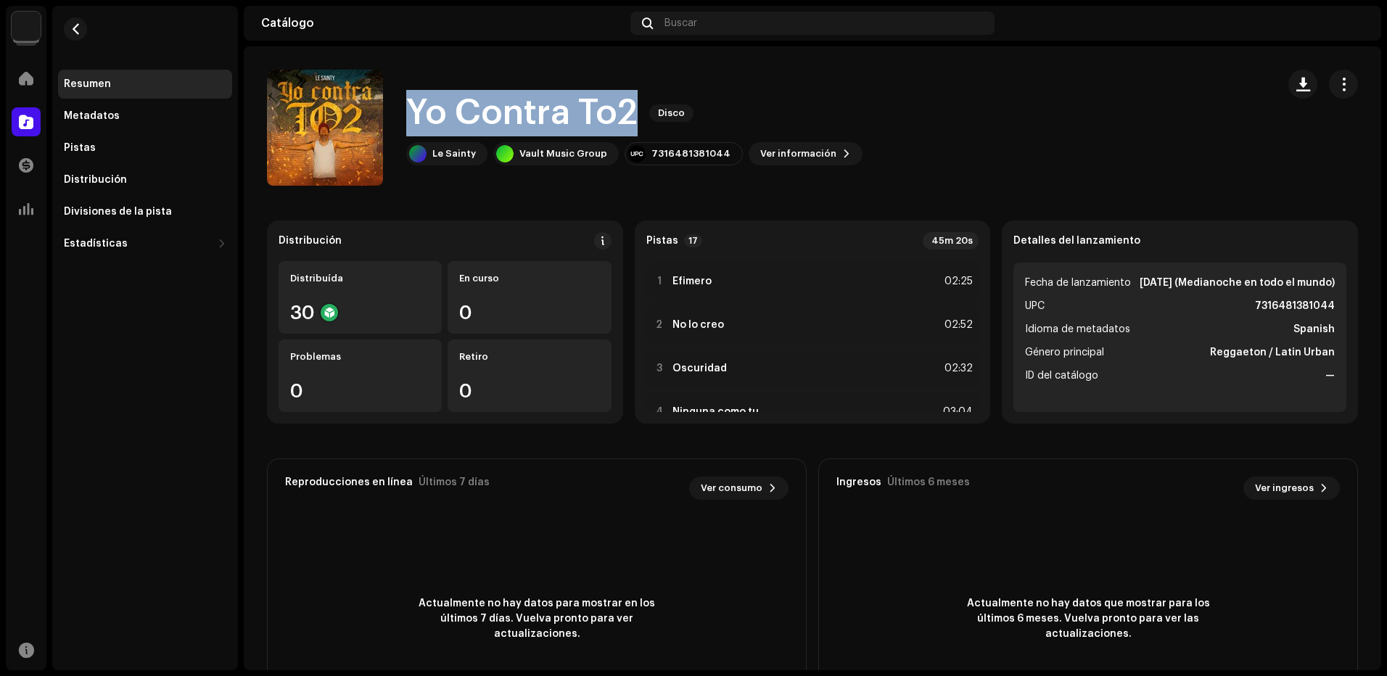
click at [561, 111] on h1 "Yo Contra To2" at bounding box center [521, 113] width 231 height 46
copy div "Yo Contra To2 Disco"
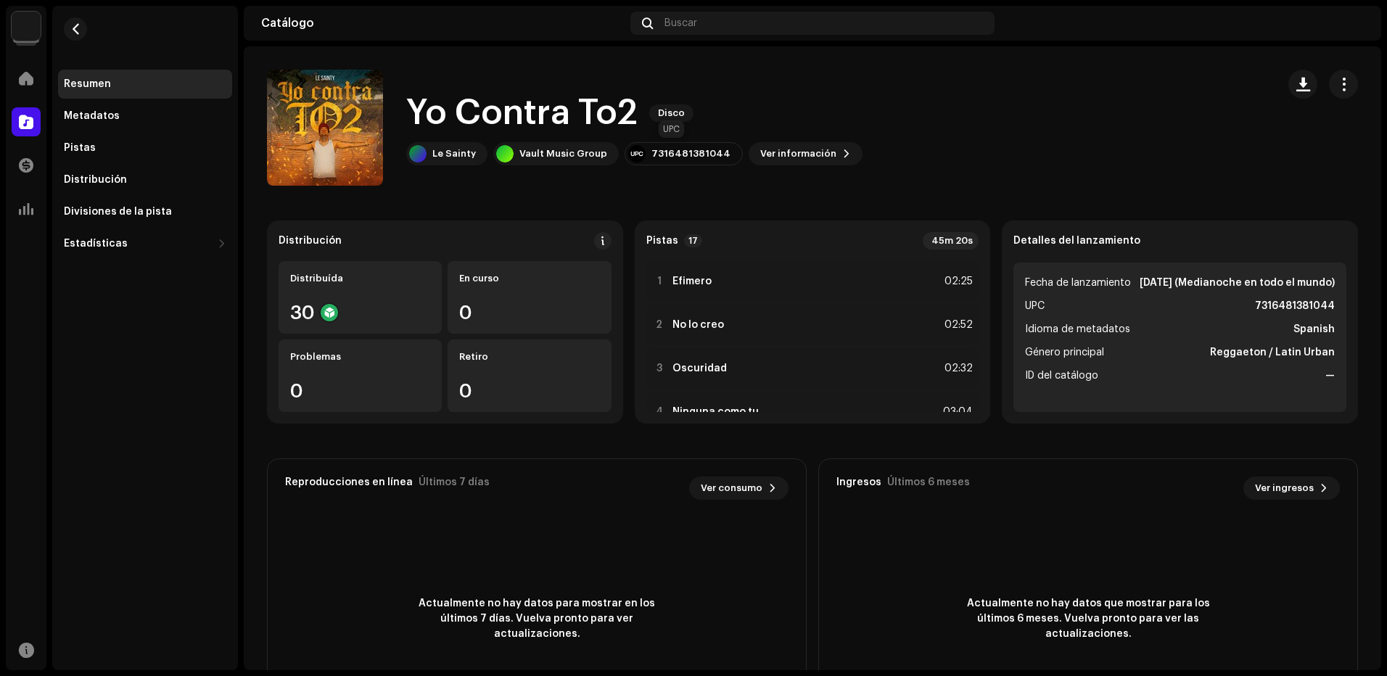
click at [687, 155] on div "7316481381044" at bounding box center [690, 154] width 79 height 12
copy div "7316481381044"
click at [30, 83] on span at bounding box center [26, 79] width 15 height 12
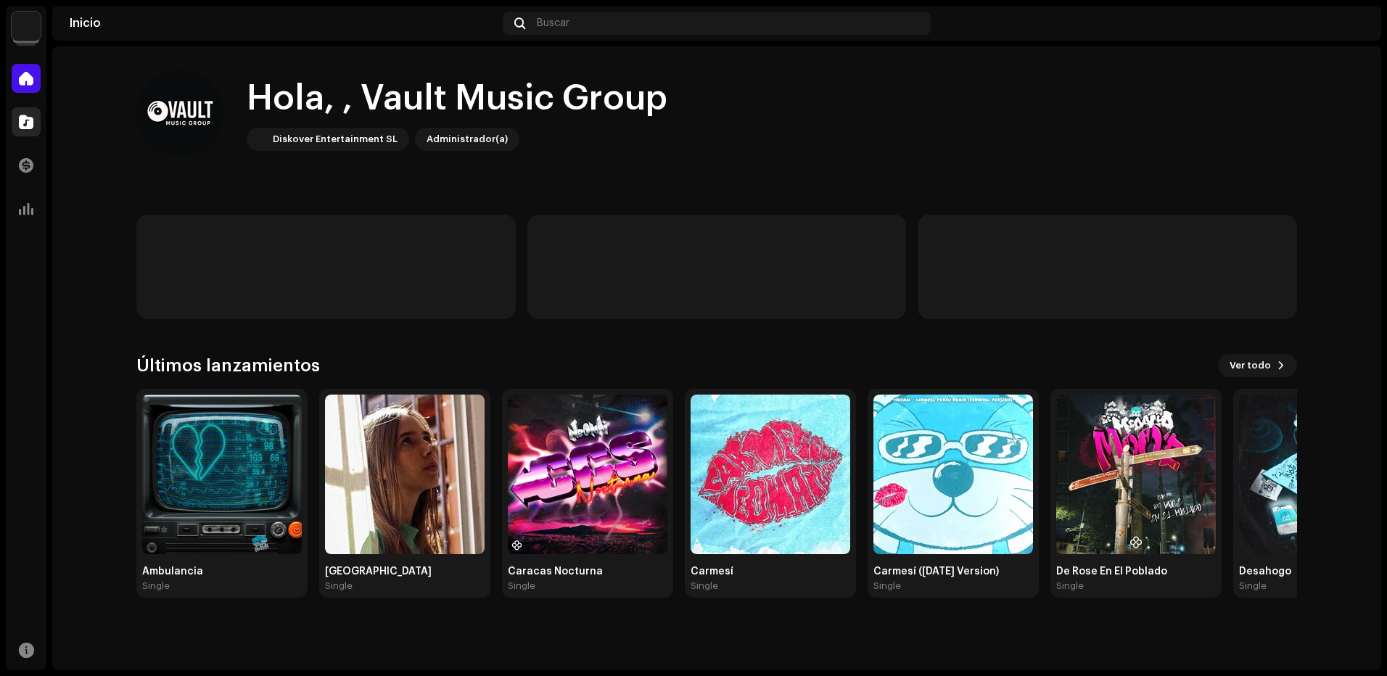
click at [23, 109] on div at bounding box center [26, 121] width 29 height 29
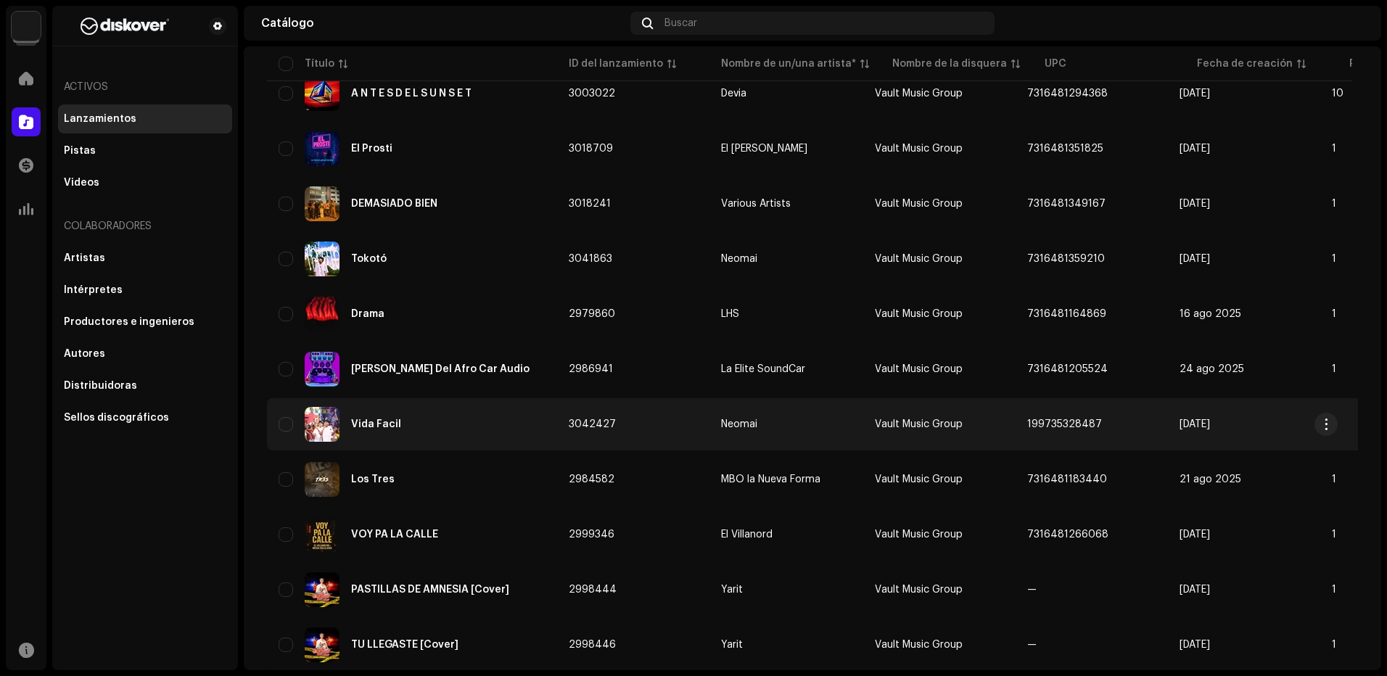
click at [532, 412] on div "Vida Facil" at bounding box center [411, 424] width 267 height 35
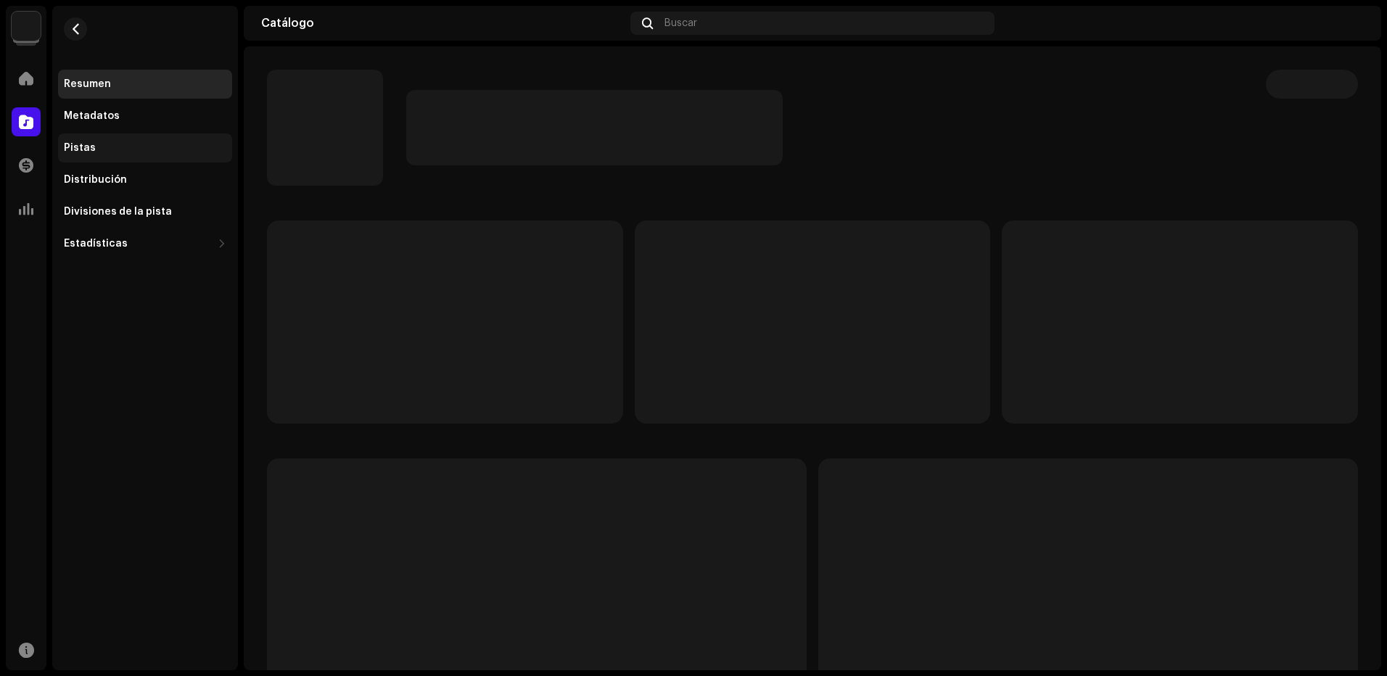
click at [168, 136] on div "Pistas" at bounding box center [145, 147] width 174 height 29
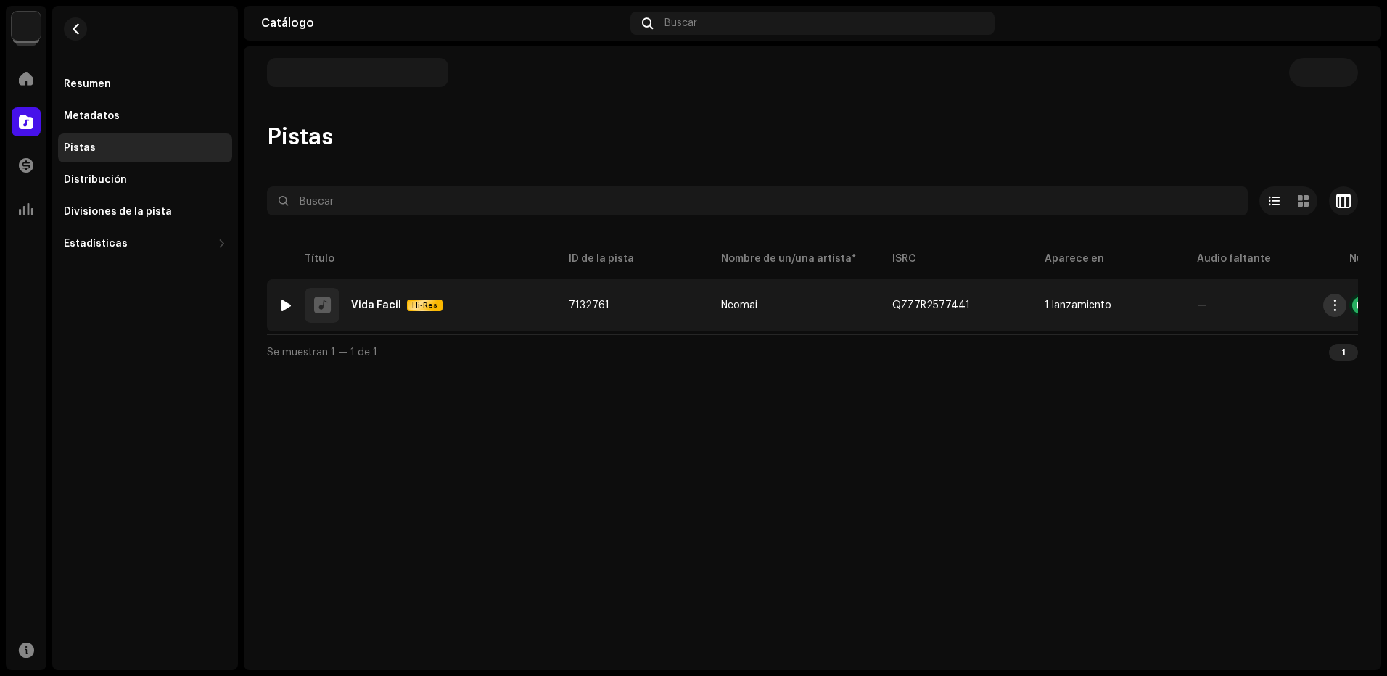
click at [1324, 308] on button "button" at bounding box center [1334, 305] width 23 height 23
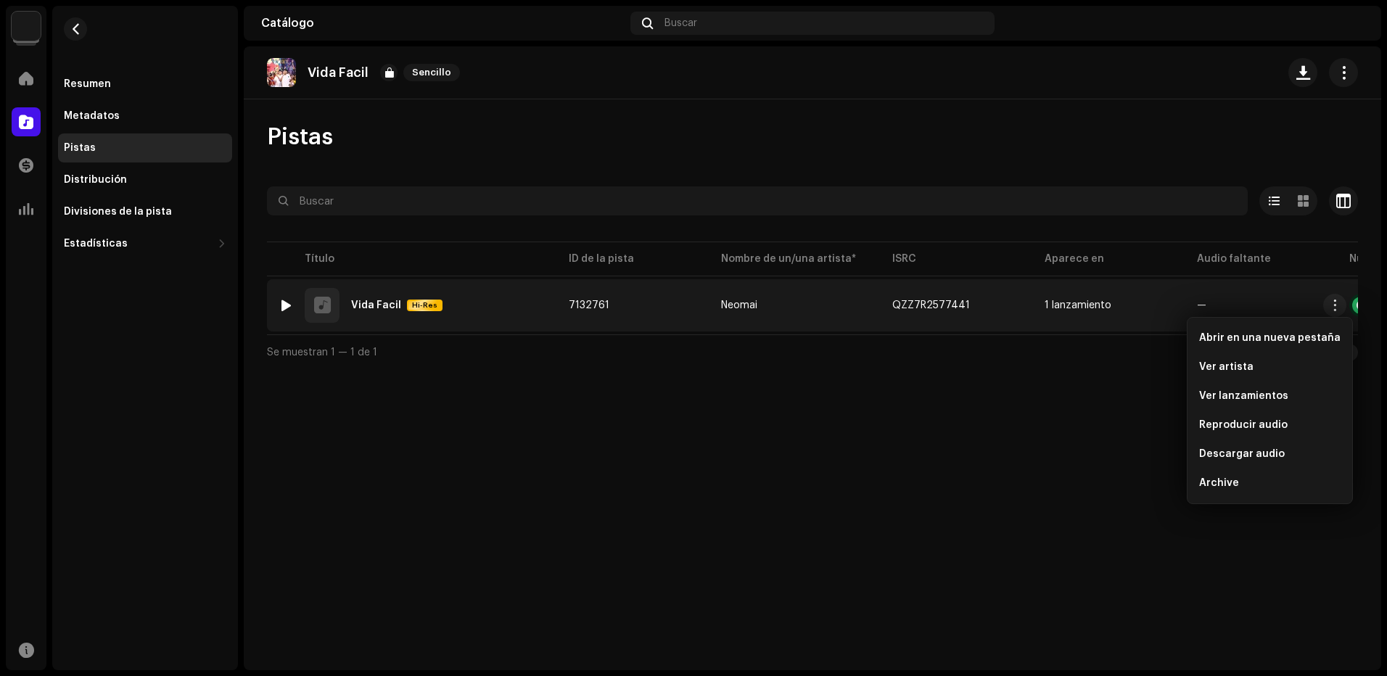
click at [1050, 326] on td "1 lanzamiento" at bounding box center [1109, 305] width 152 height 52
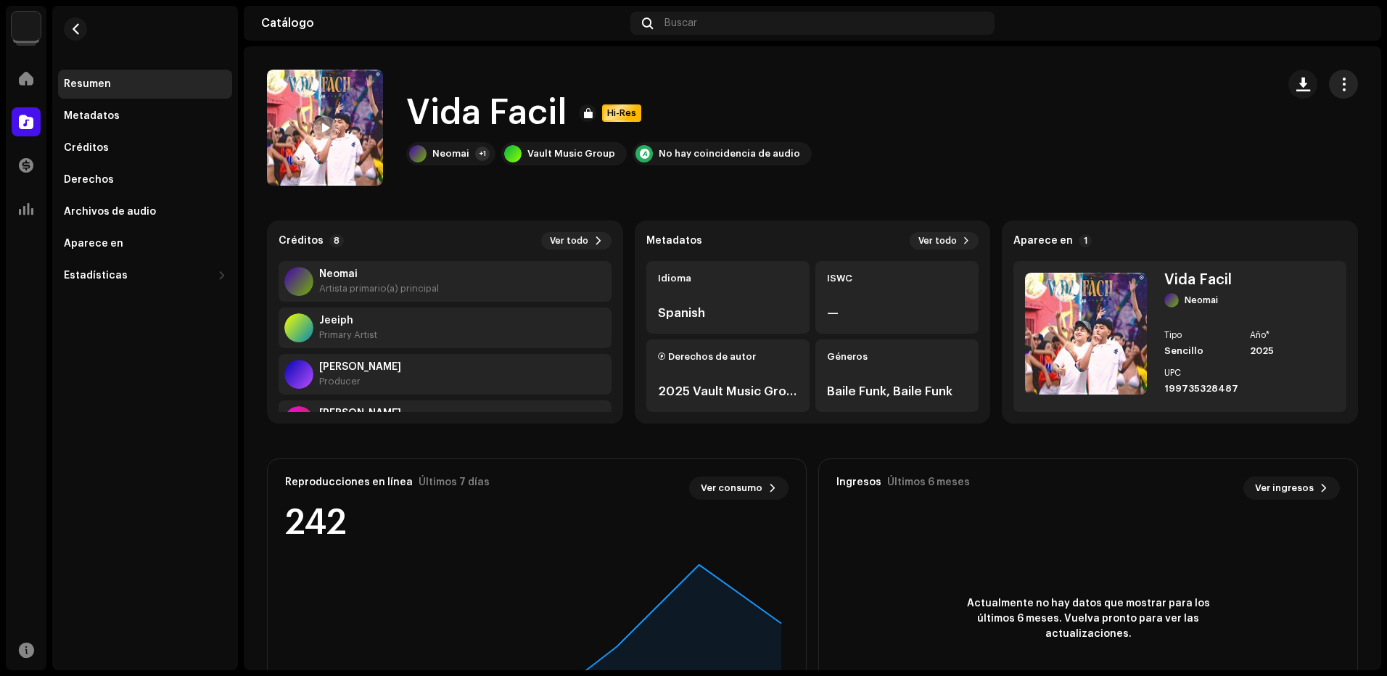
click at [1336, 84] on span "button" at bounding box center [1343, 84] width 14 height 12
click at [825, 148] on div "Vida Facil Hi-Res Neomai +1 Vault Music Group No hay coincidencia de audio" at bounding box center [766, 128] width 998 height 116
click at [177, 104] on div "Metadatos" at bounding box center [145, 116] width 174 height 29
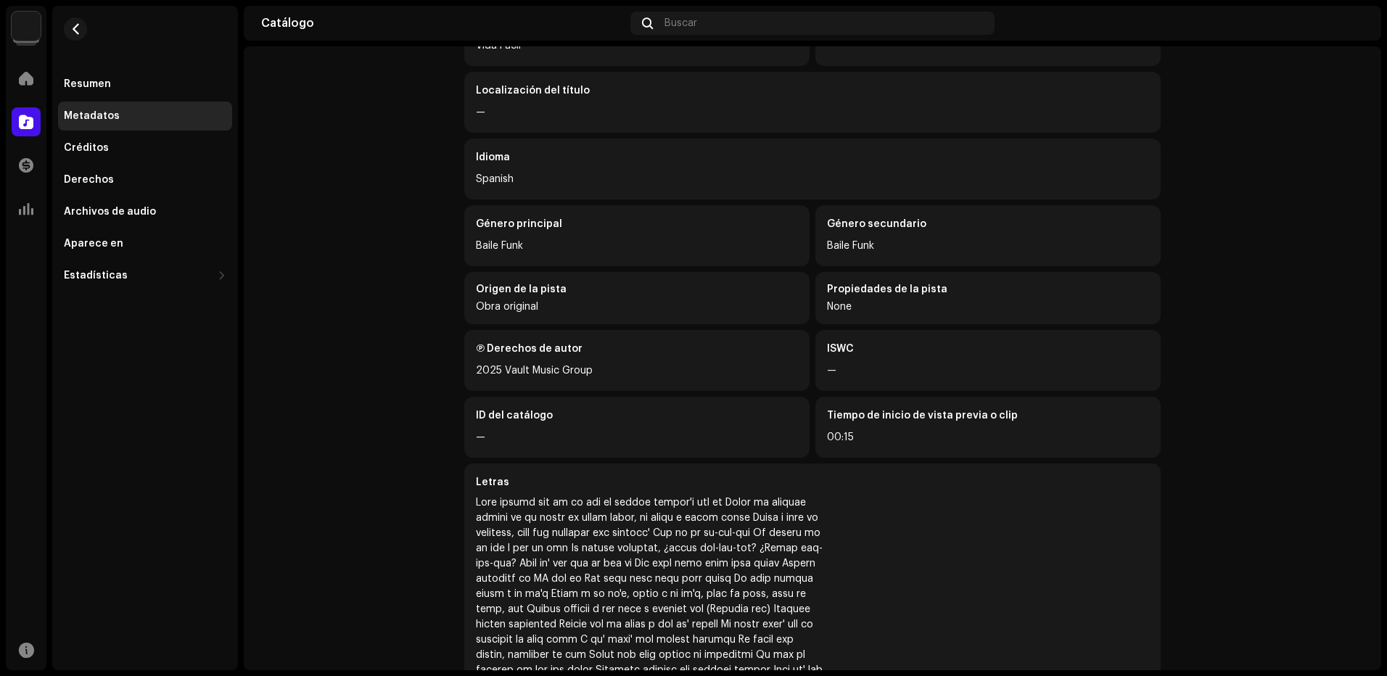
scroll to position [392, 0]
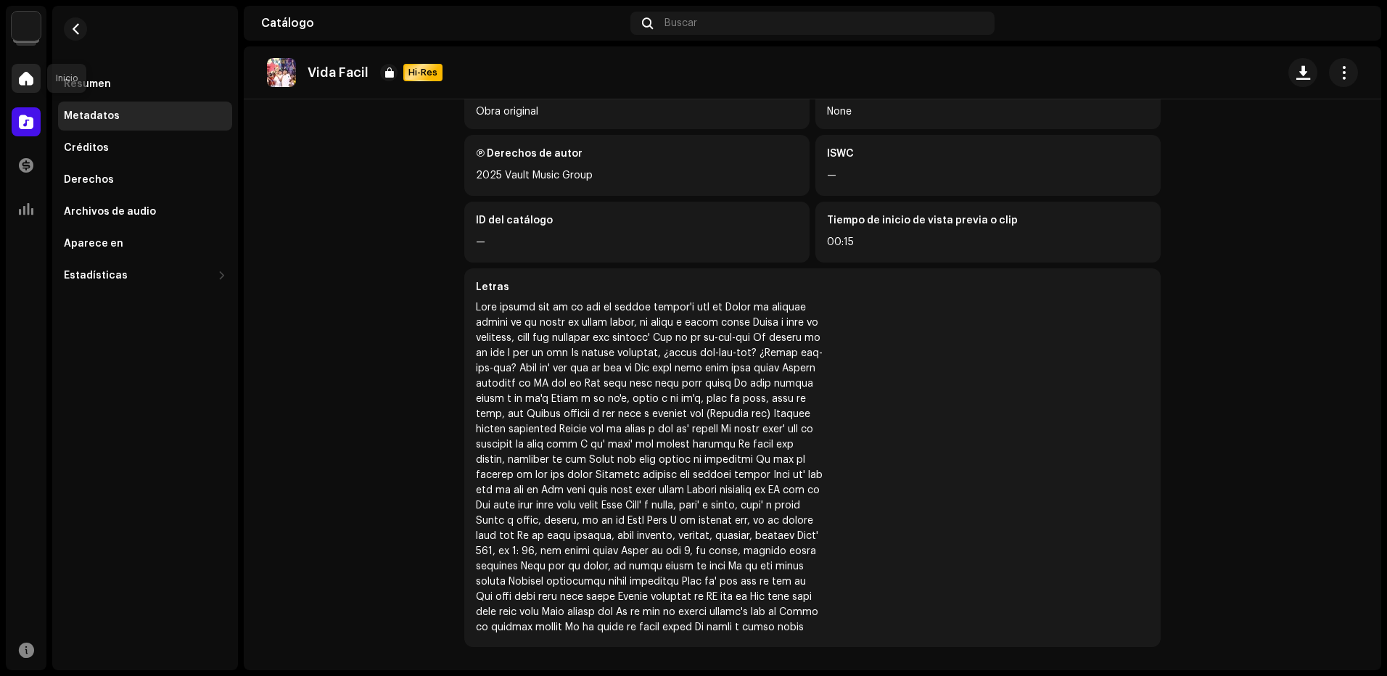
click at [28, 79] on span at bounding box center [26, 79] width 15 height 12
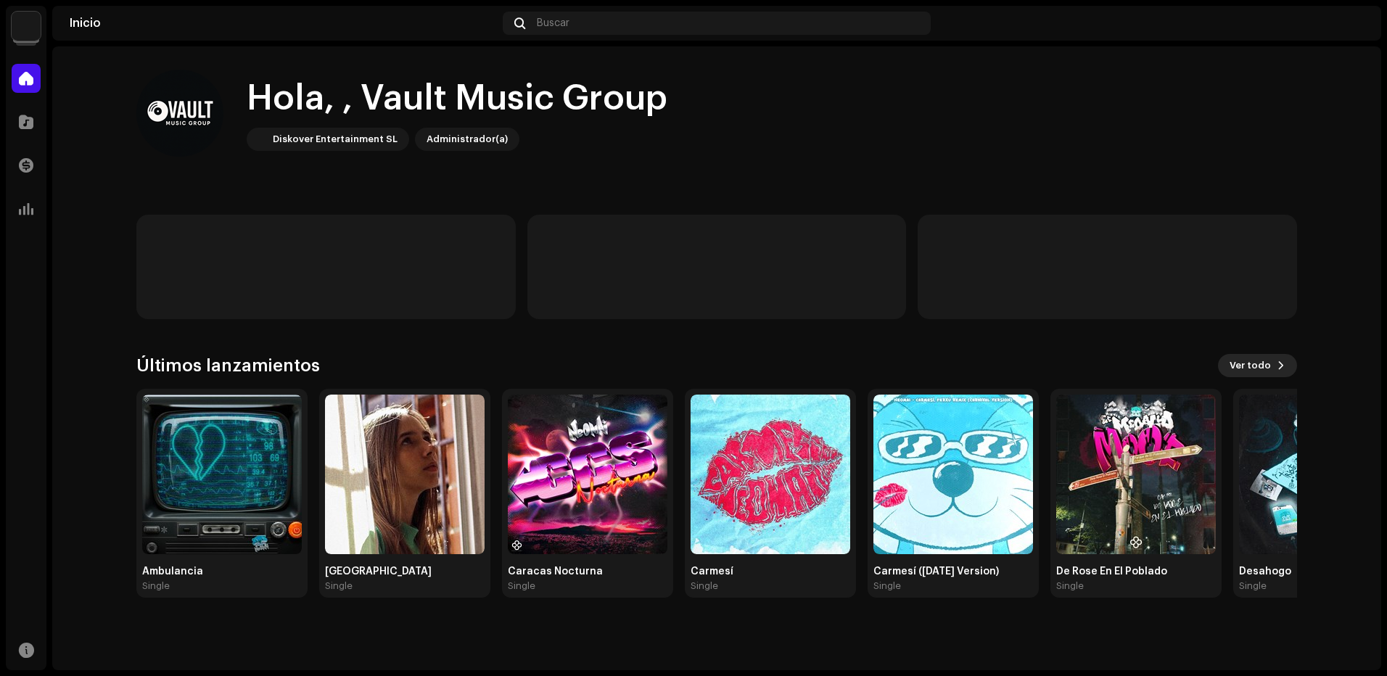
click at [1241, 361] on span "Ver todo" at bounding box center [1249, 365] width 41 height 29
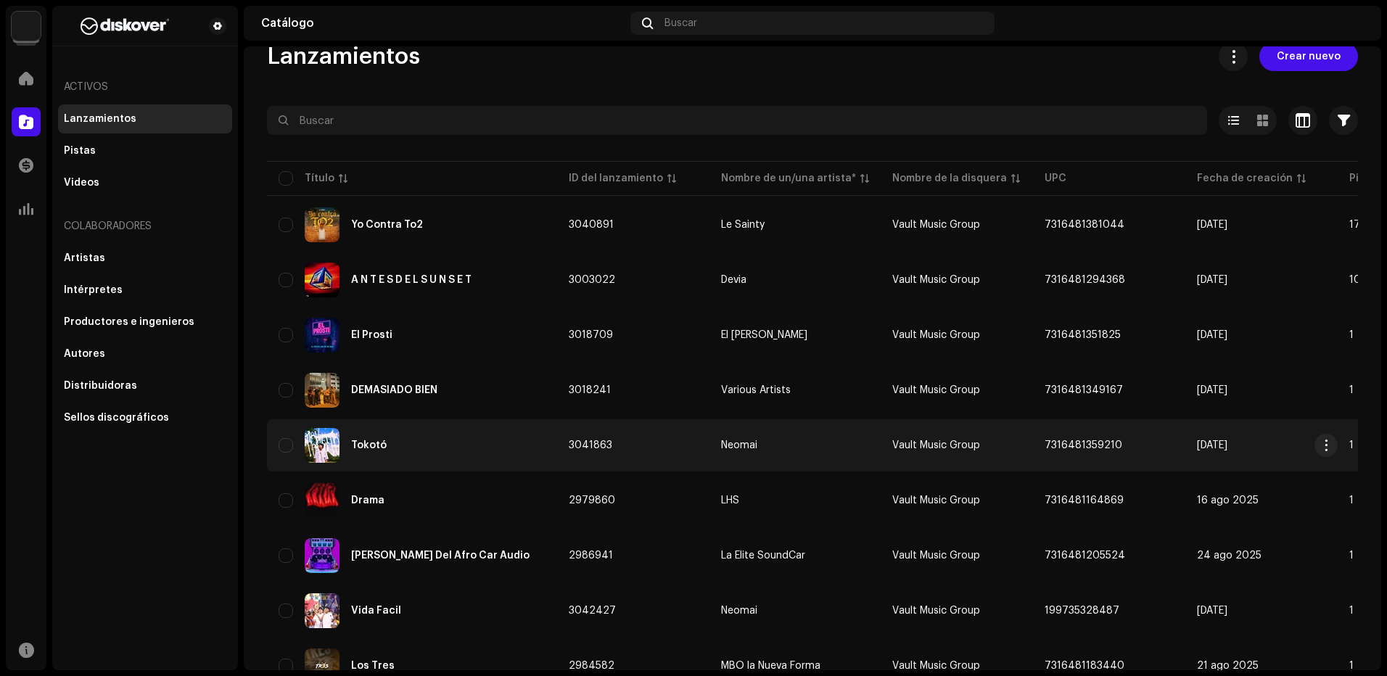
scroll to position [73, 0]
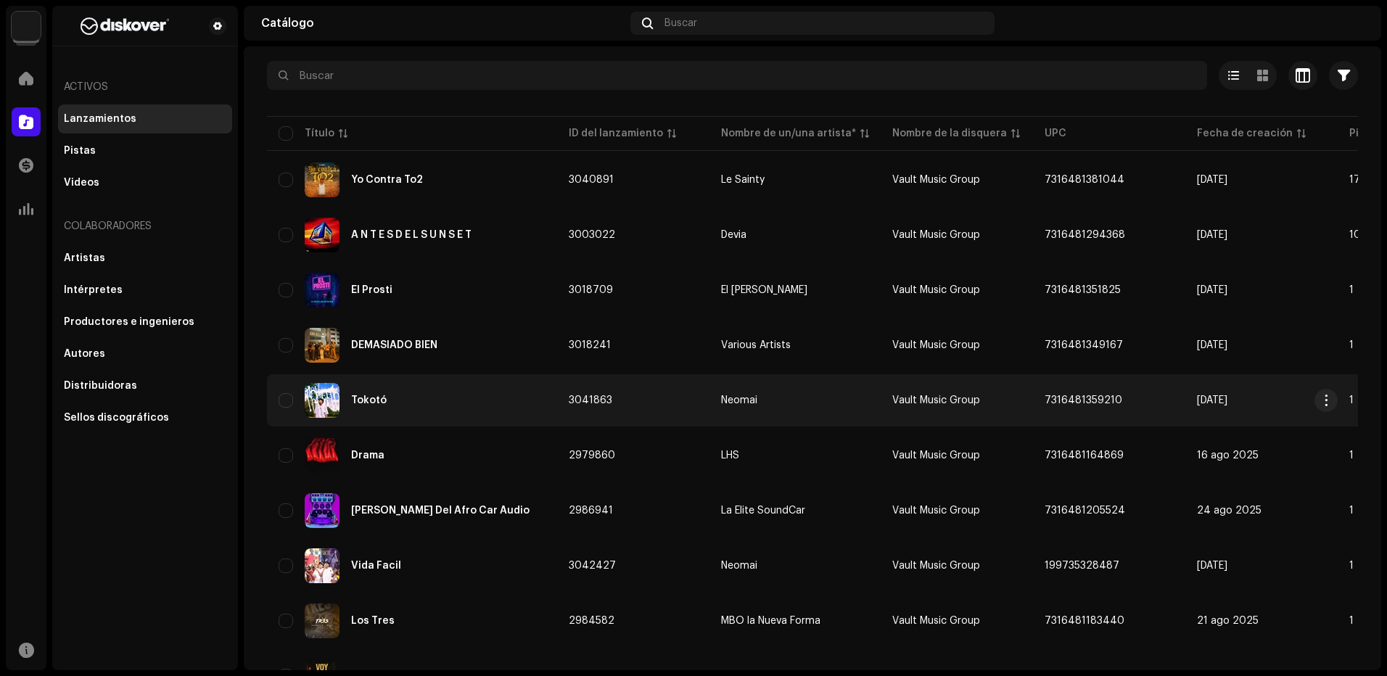
click at [442, 394] on div "Tokotó" at bounding box center [411, 400] width 267 height 35
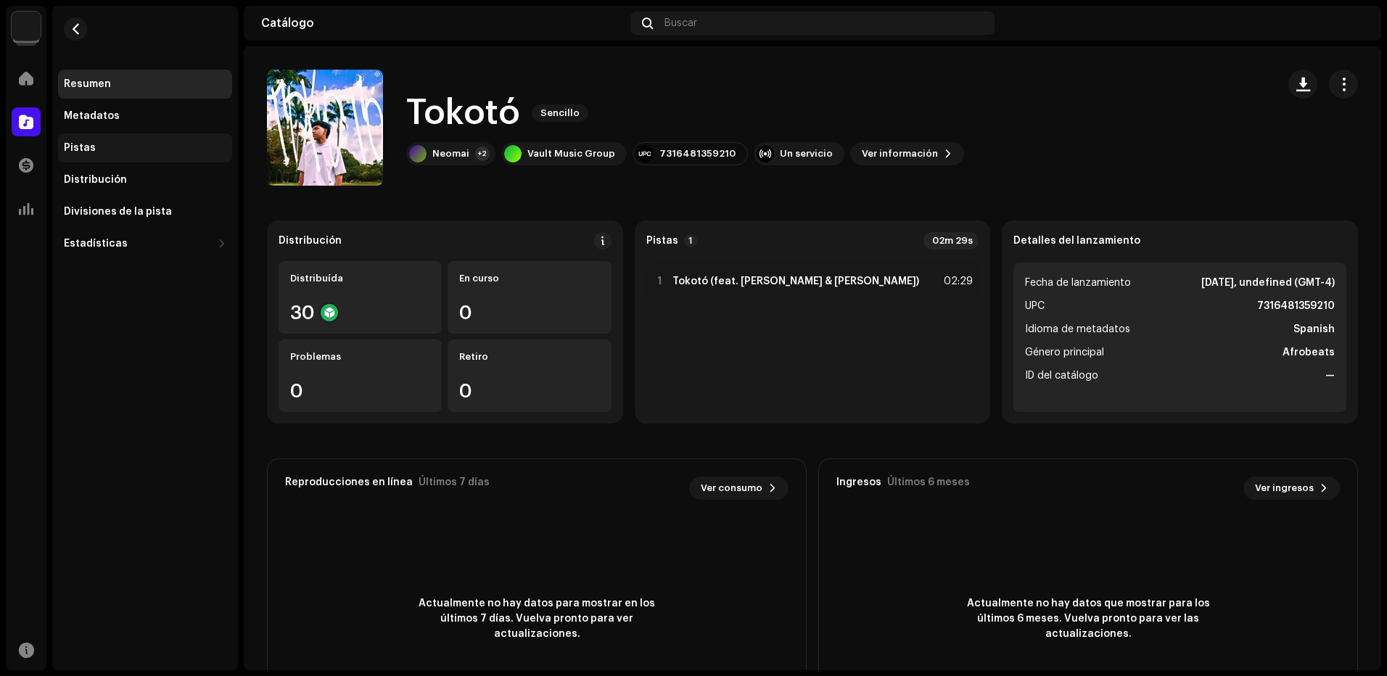
click at [59, 157] on div "Pistas" at bounding box center [145, 147] width 174 height 29
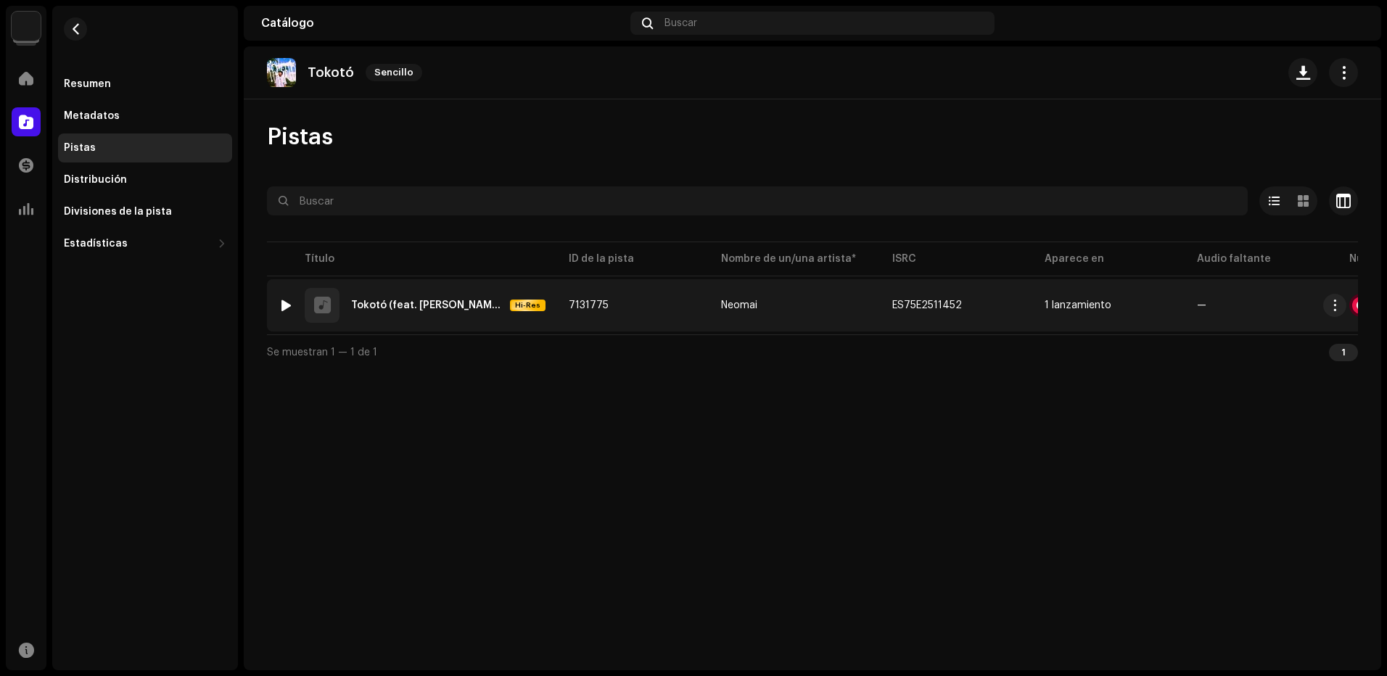
click at [624, 299] on td "7131775" at bounding box center [633, 305] width 152 height 52
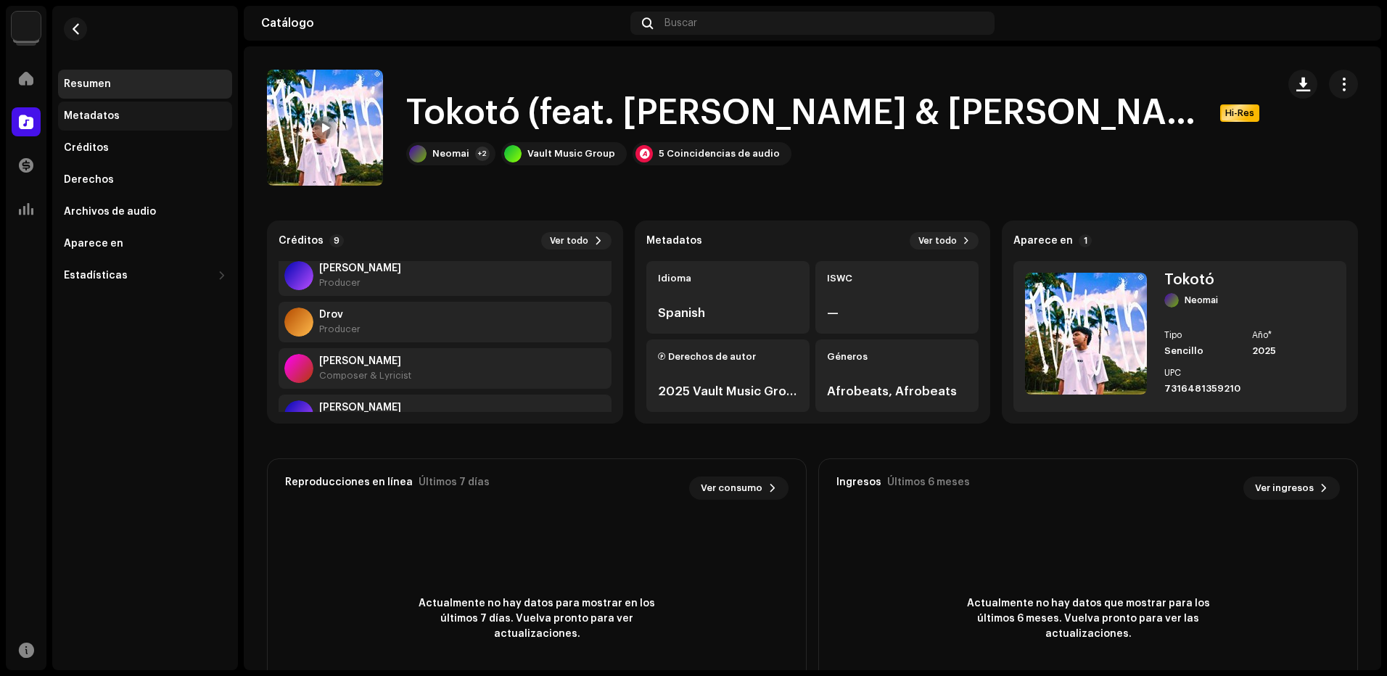
click at [125, 120] on div "Metadatos" at bounding box center [145, 116] width 162 height 12
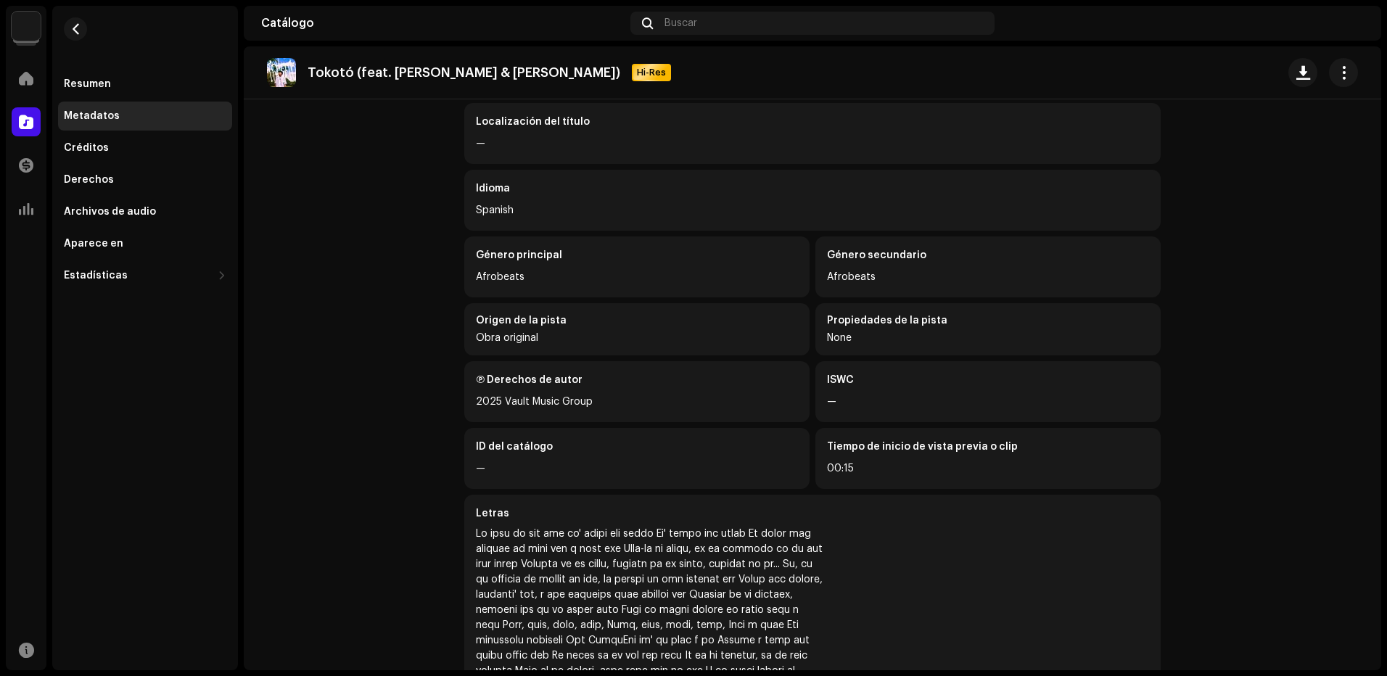
scroll to position [315, 0]
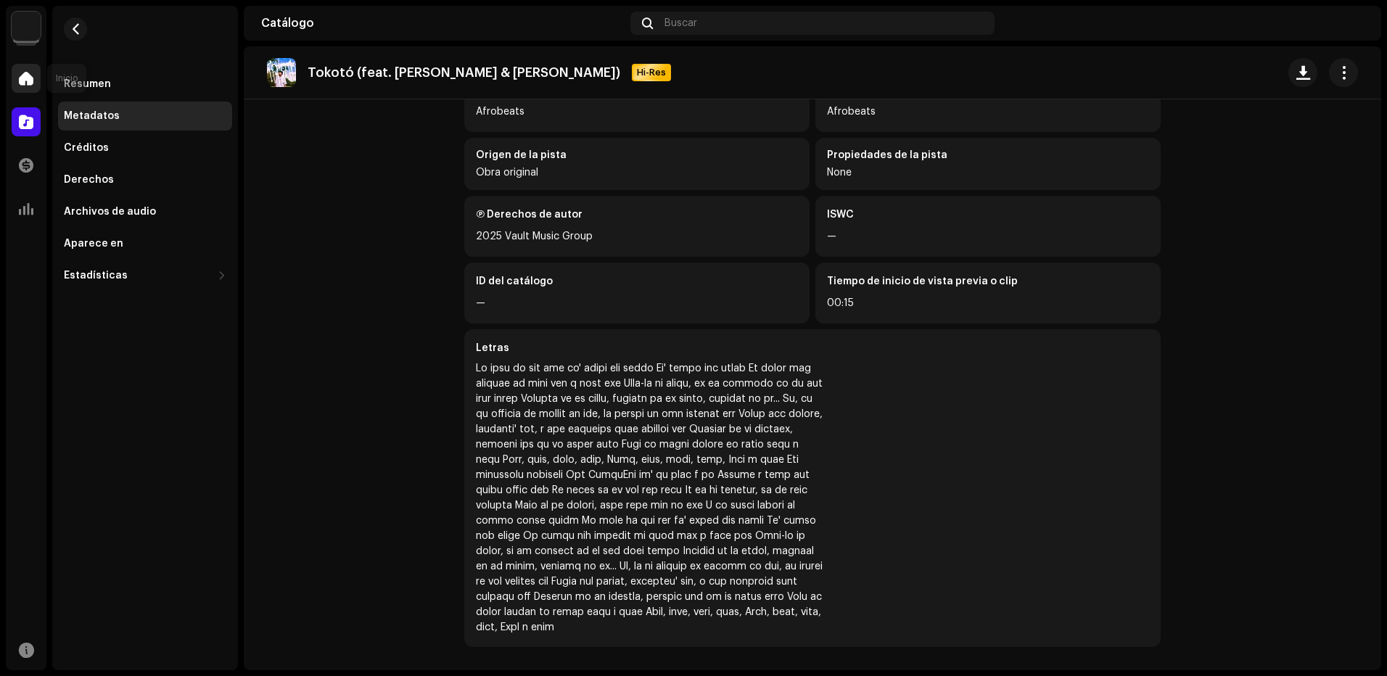
click at [29, 82] on span at bounding box center [26, 79] width 15 height 12
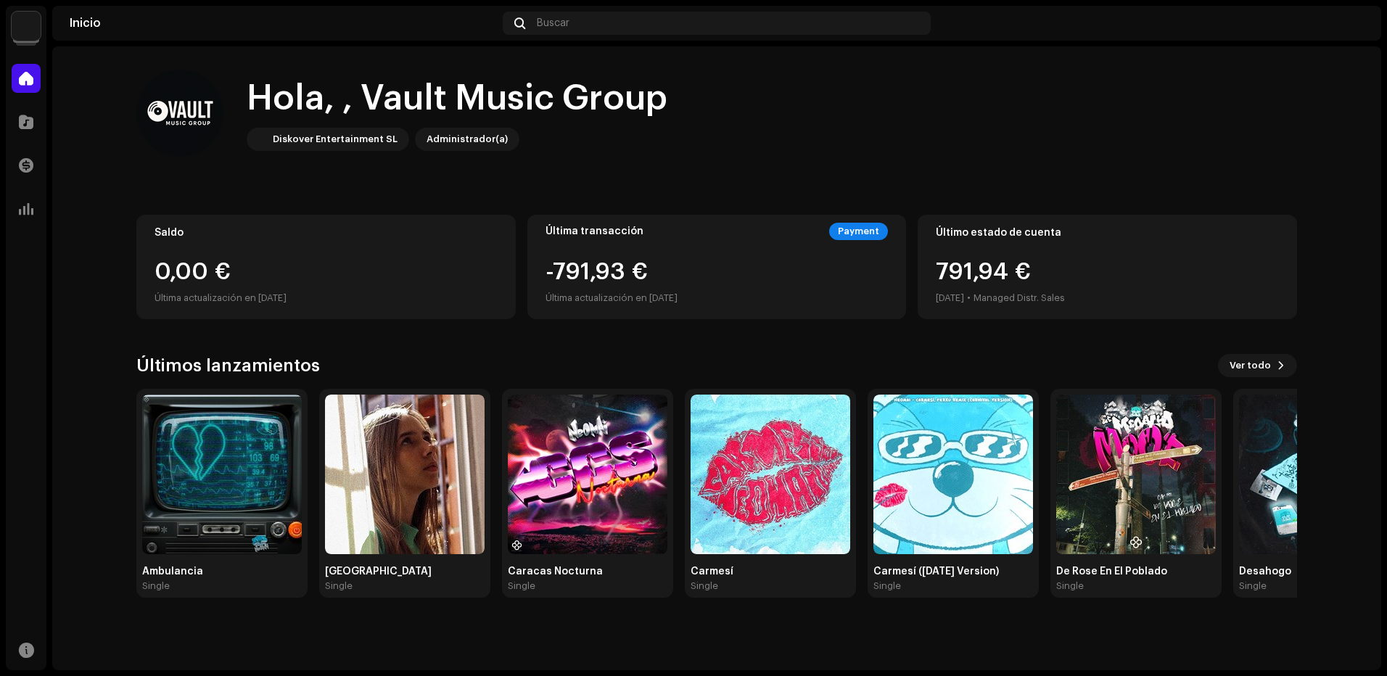
click at [2, 199] on div "Vault Music Group Inicio Catálogo Transacciones Estadísticas Recursos Inicio Bu…" at bounding box center [693, 338] width 1387 height 676
click at [22, 201] on div at bounding box center [26, 208] width 29 height 29
